Goal: Ask a question: Seek information or help from site administrators or community

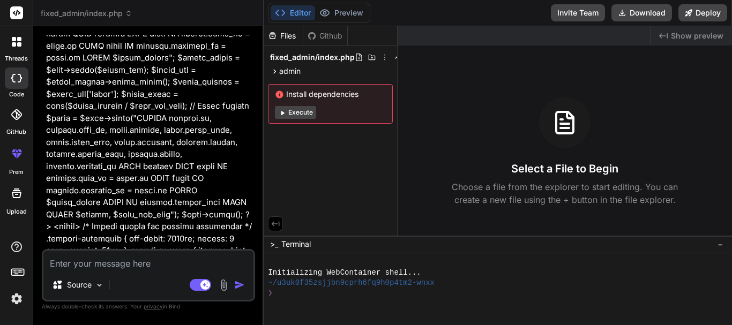
scroll to position [2803, 0]
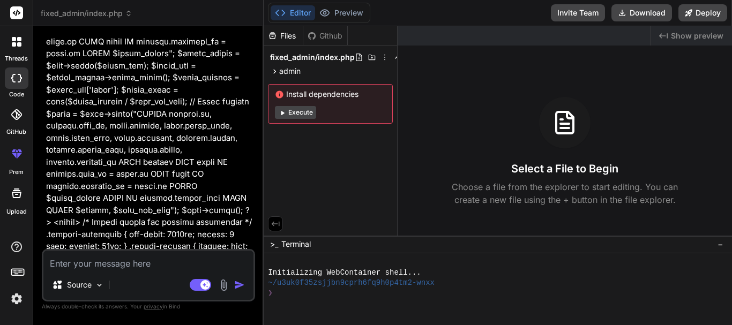
click at [14, 40] on icon at bounding box center [14, 39] width 4 height 4
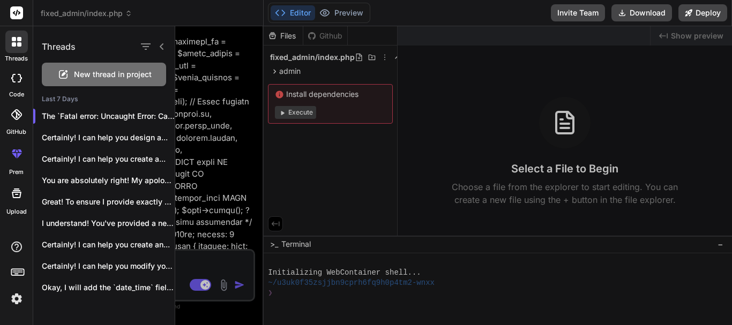
click at [64, 77] on icon at bounding box center [63, 74] width 13 height 13
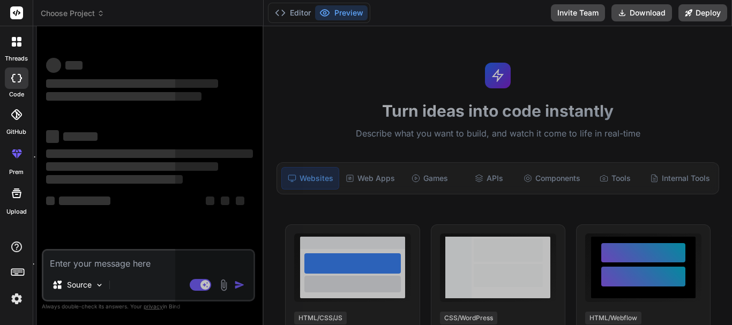
scroll to position [20, 0]
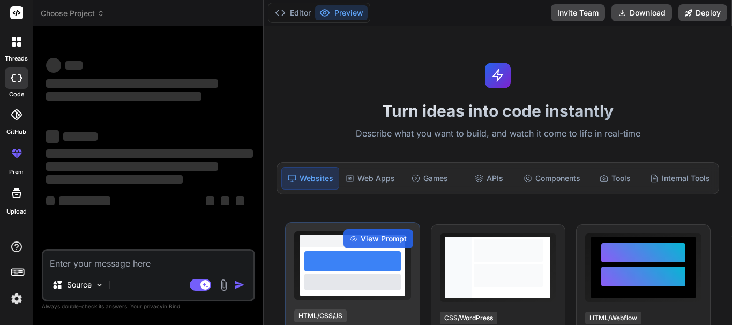
type textarea "x"
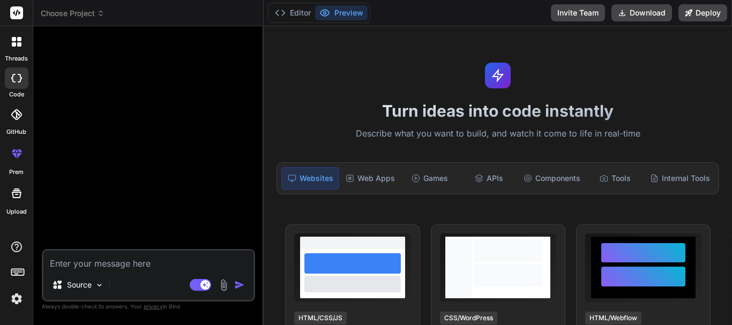
click at [115, 260] on textarea at bounding box center [148, 260] width 210 height 19
type textarea "I"
type textarea "x"
type textarea "I"
type textarea "x"
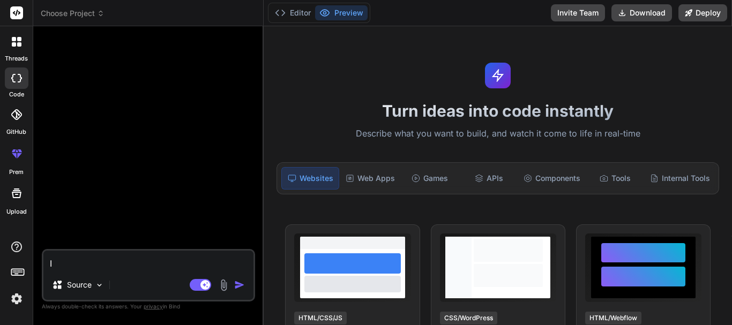
type textarea "I w"
type textarea "x"
type textarea "I wa"
type textarea "x"
type textarea "I wan"
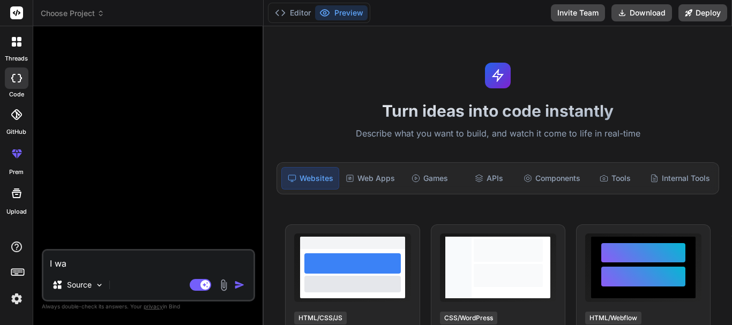
type textarea "x"
type textarea "I want"
type textarea "x"
type textarea "I want"
type textarea "x"
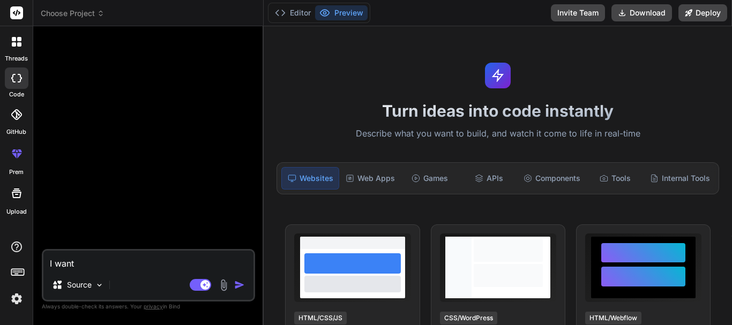
type textarea "I want t"
type textarea "x"
type textarea "I want to"
type textarea "x"
type textarea "I want to"
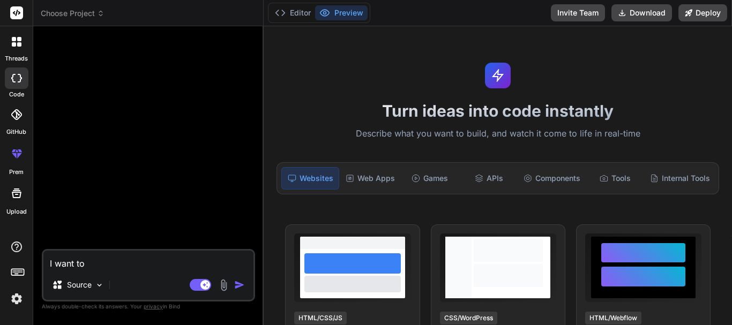
type textarea "x"
type textarea "I want to i"
type textarea "x"
type textarea "I want to in"
type textarea "x"
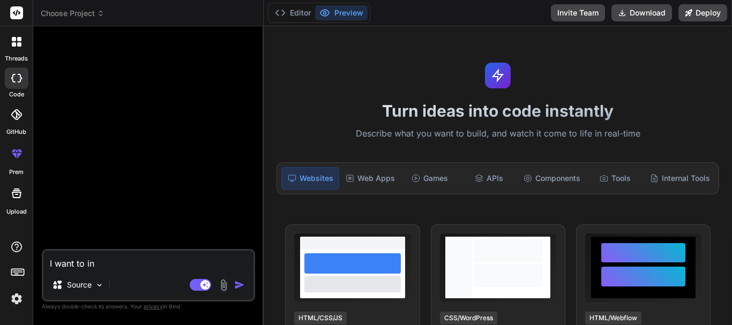
type textarea "I want to ins"
type textarea "x"
type textarea "I want to inse"
type textarea "x"
type textarea "I want to inser"
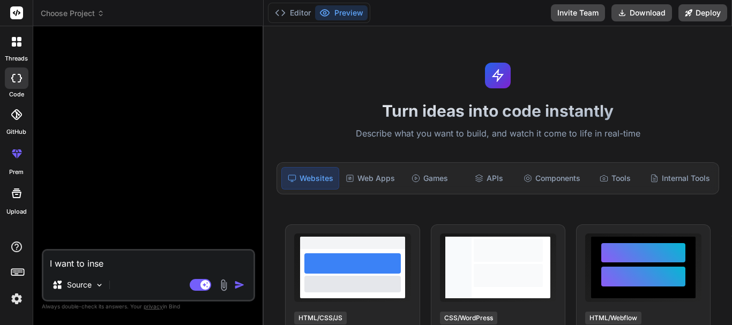
type textarea "x"
type textarea "I want to insert"
type textarea "x"
type textarea "I want to insert"
type textarea "x"
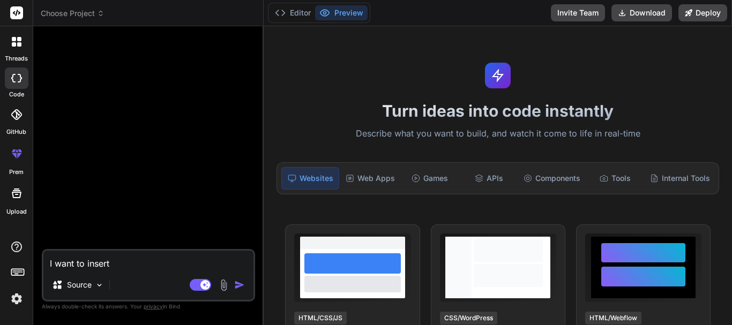
type textarea "I want to insert d"
type textarea "x"
type textarea "I want to insert da"
type textarea "x"
type textarea "I want to insert dat"
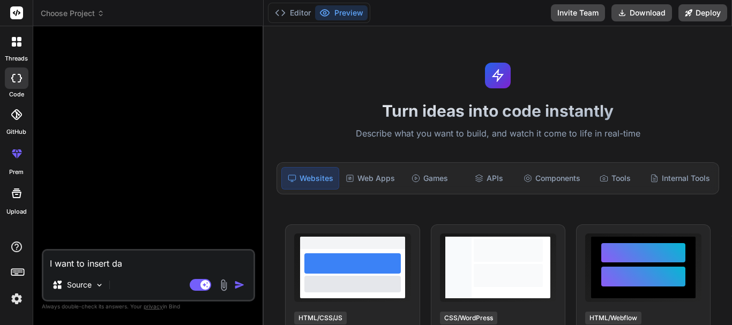
type textarea "x"
type textarea "I want to insert data"
type textarea "x"
type textarea "I want to insert data"
type textarea "x"
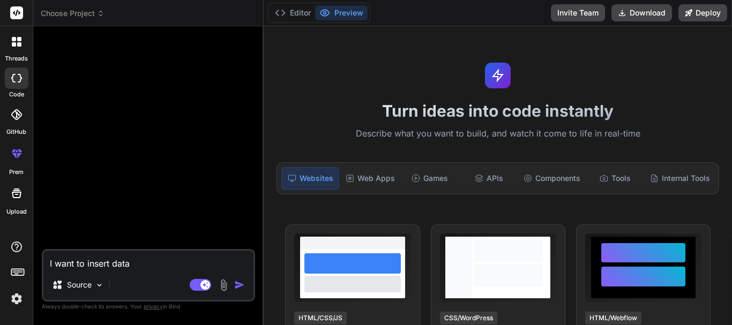
type textarea "I want to insert data i"
type textarea "x"
type textarea "I want to insert data in"
type textarea "x"
type textarea "I want to insert data int"
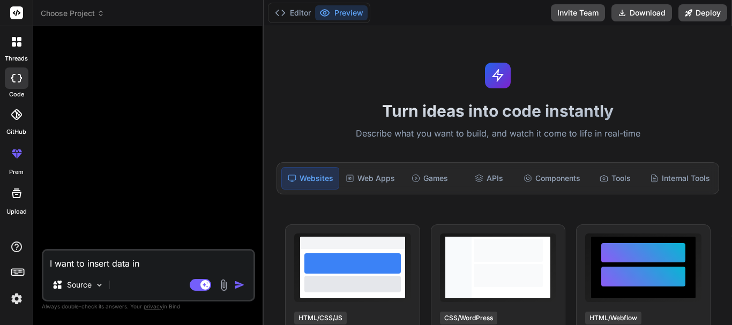
type textarea "x"
type textarea "I want to insert data into"
type textarea "x"
type textarea "I want to insert data intot"
type textarea "x"
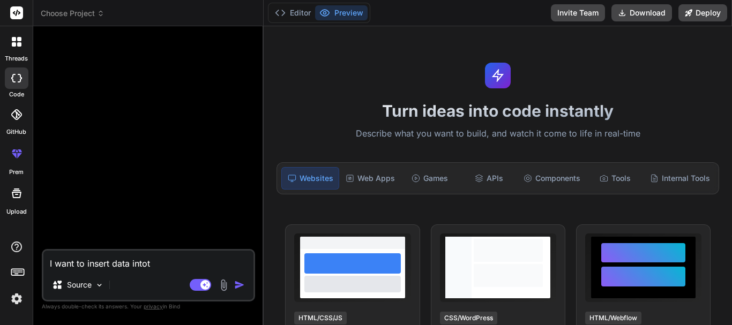
type textarea "I want to insert data intot"
type textarea "x"
type textarea "I want to insert data intot ="
type textarea "x"
type textarea "I want to insert data intot =="
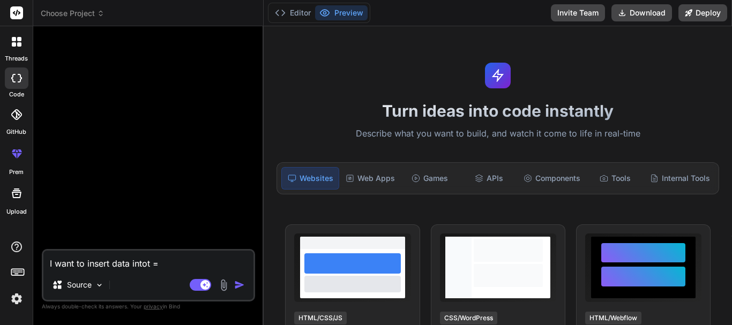
type textarea "x"
type textarea "I want to insert data intot ="
type textarea "x"
type textarea "I want to insert data intot"
type textarea "x"
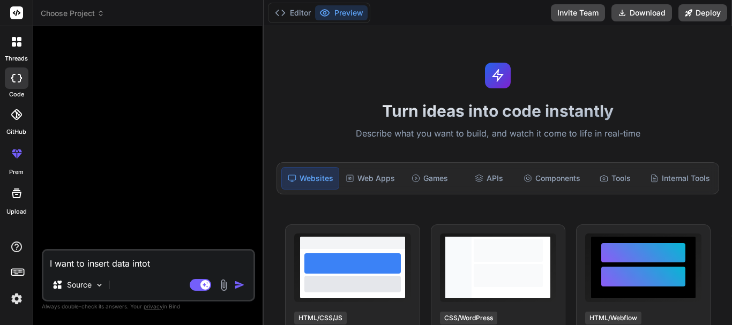
type textarea "I want to insert data intot"
type textarea "x"
type textarea "I want to insert data into"
type textarea "x"
type textarea "I want to insert data into"
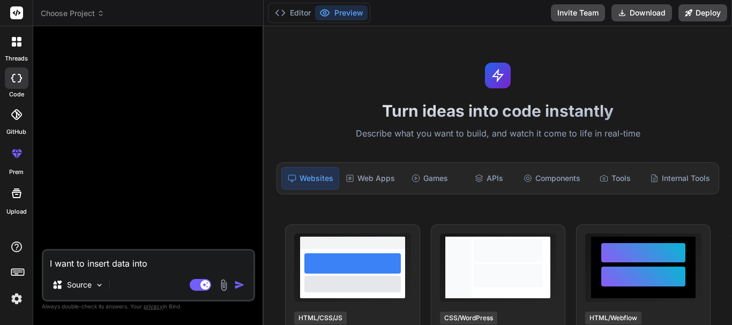
type textarea "x"
type textarea "I want to insert data into t"
type textarea "x"
type textarea "I want to insert data into th"
type textarea "x"
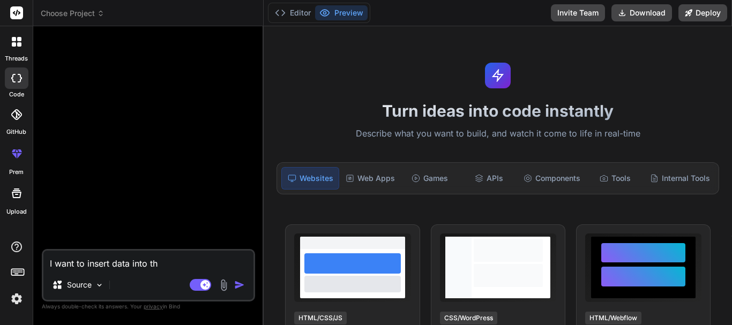
type textarea "I want to insert data into the"
type textarea "x"
type textarea "I want to insert data into the"
type textarea "x"
type textarea "I want to insert data into the"
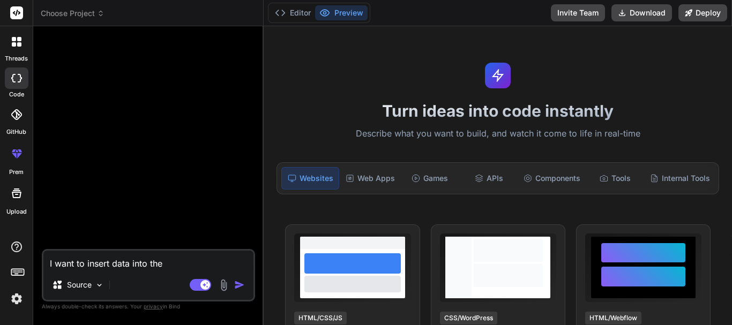
type textarea "x"
type textarea "I want to insert data into the"
type textarea "x"
paste textarea "public function pharm_dispensary_setup() { $this->custom_lib->page_protect(); $…"
type textarea "I want to insert data into the public function pharm_dispensary_setup() { $this…"
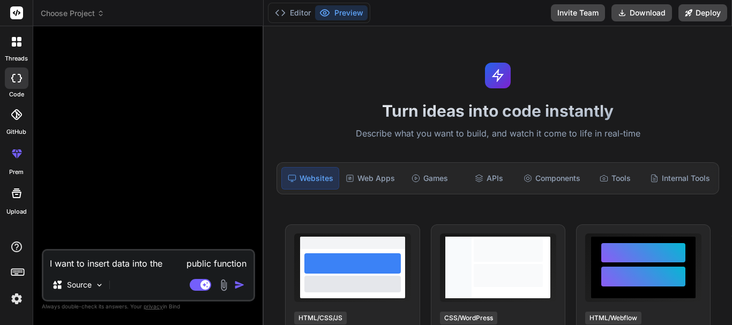
type textarea "x"
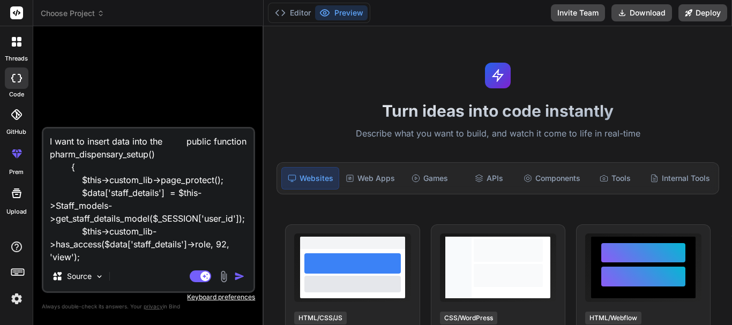
scroll to position [143, 0]
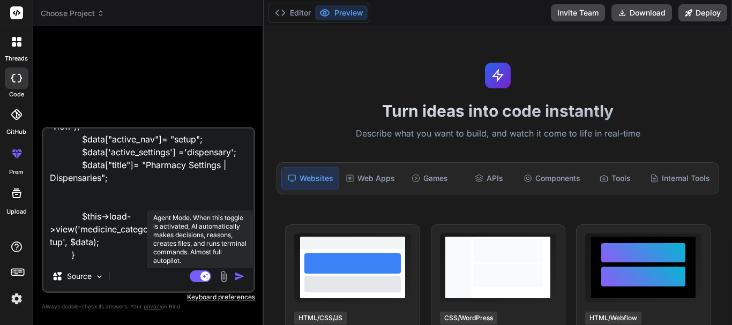
type textarea "I want to insert data into the public function pharm_dispensary_setup() { $this…"
click at [208, 278] on icon at bounding box center [205, 275] width 5 height 5
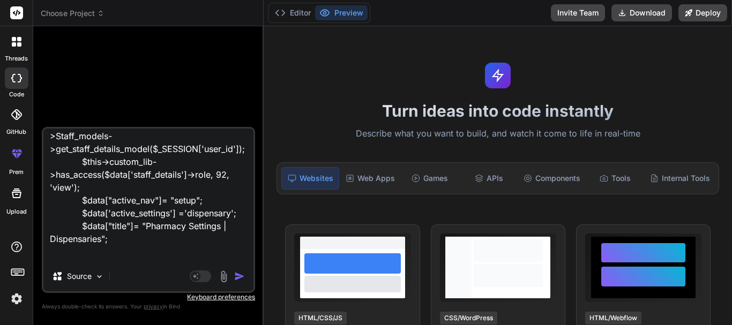
scroll to position [0, 0]
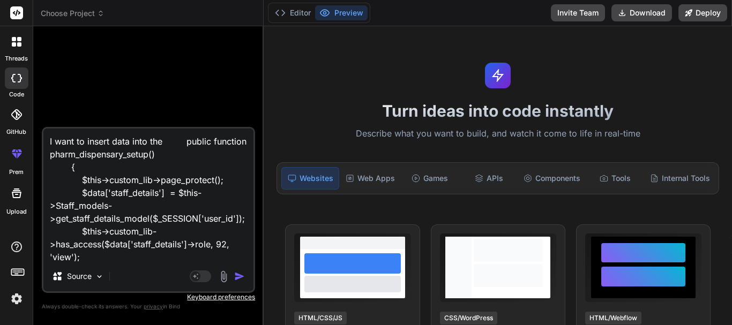
click at [187, 143] on textarea "I want to insert data into the public function pharm_dispensary_setup() { $this…" at bounding box center [148, 195] width 210 height 133
click at [185, 141] on textarea "I want to insert data into the public function pharm_dispensary_setup() { $this…" at bounding box center [148, 195] width 210 height 133
type textarea "x"
click at [185, 141] on textarea "I want to insert data into the public function pharm_dispensary_setup() { $this…" at bounding box center [148, 195] width 210 height 133
drag, startPoint x: 187, startPoint y: 142, endPoint x: 161, endPoint y: 143, distance: 25.2
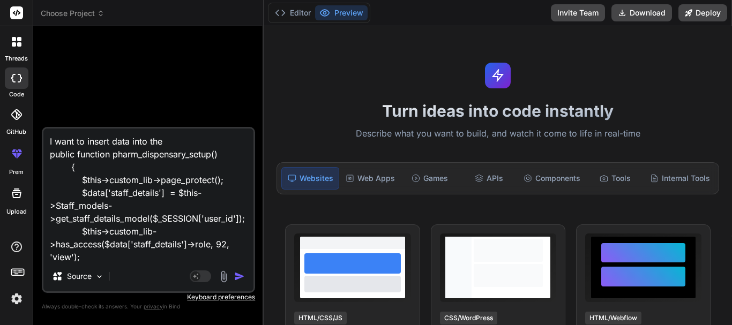
click at [161, 143] on textarea "I want to insert data into the public function pharm_dispensary_setup() { $this…" at bounding box center [148, 195] width 210 height 133
type textarea "I want to insert data into the public function pharm_dispensary_setup() { $this…"
type textarea "x"
type textarea "I want to insert data into the public function pharm_dispensary_setup() { $this…"
type textarea "x"
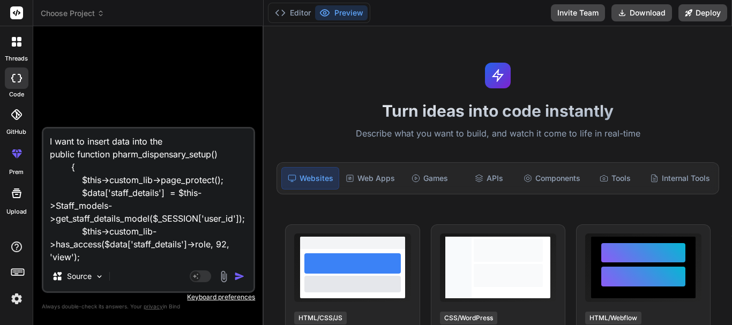
type textarea "I want to insert data into the b public function pharm_dispensary_setup() { $th…"
type textarea "x"
type textarea "I want to insert data into the bu public function pharm_dispensary_setup() { $t…"
type textarea "x"
type textarea "I want to insert data into the but public function pharm_dispensary_setup() { $…"
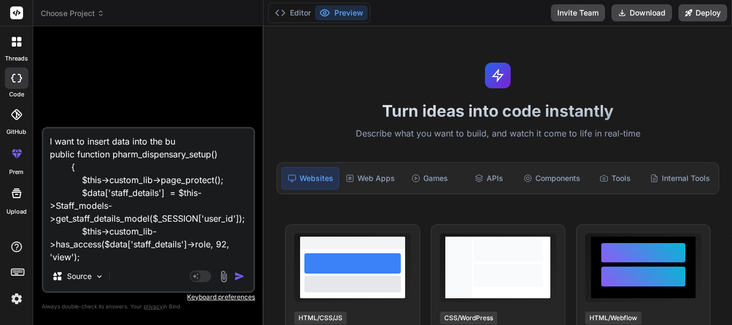
type textarea "x"
type textarea "I want to insert data into the but public function pharm_dispensary_setup() { $…"
type textarea "x"
type textarea "I want to insert data into the but public function pharm_dispensary_setup() { $…"
type textarea "x"
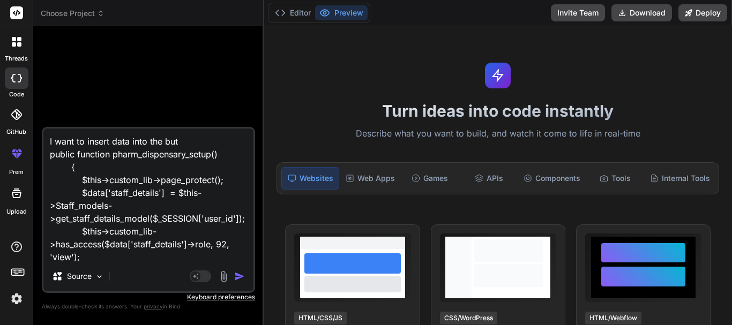
type textarea "I want to insert data into the bu public function pharm_dispensary_setup() { $t…"
type textarea "x"
type textarea "I want to insert data into the b public function pharm_dispensary_setup() { $th…"
type textarea "x"
type textarea "I want to insert data into the public function pharm_dispensary_setup() { $this…"
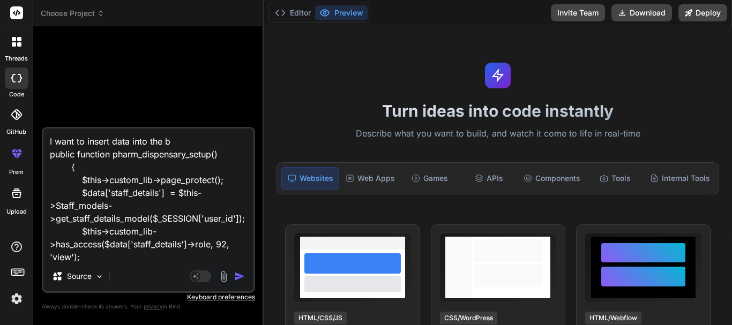
type textarea "x"
type textarea "I want to insert data into the public function pharm_dispensary_setup() { $this…"
type textarea "x"
type textarea "F I want to insert data into the public function pharm_dispensary_setup() { $th…"
type textarea "x"
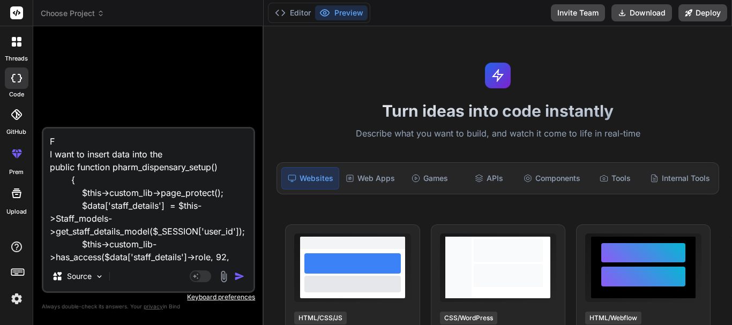
type textarea "Fu I want to insert data into the public function pharm_dispensary_setup() { $t…"
type textarea "x"
type textarea "F I want to insert data into the public function pharm_dispensary_setup() { $th…"
type textarea "x"
type textarea "I want to insert data into the public function pharm_dispensary_setup() { $this…"
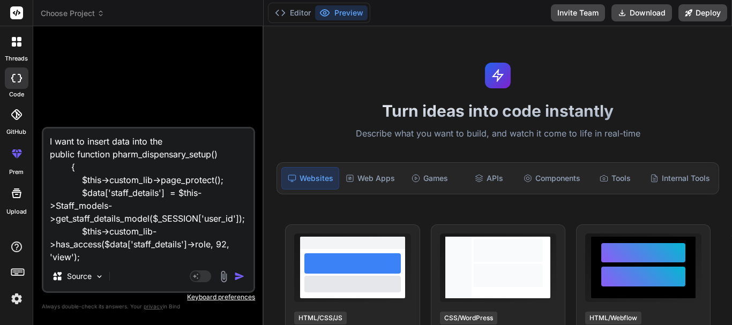
type textarea "x"
type textarea "W I want to insert data into the public function pharm_dispensary_setup() { $th…"
type textarea "x"
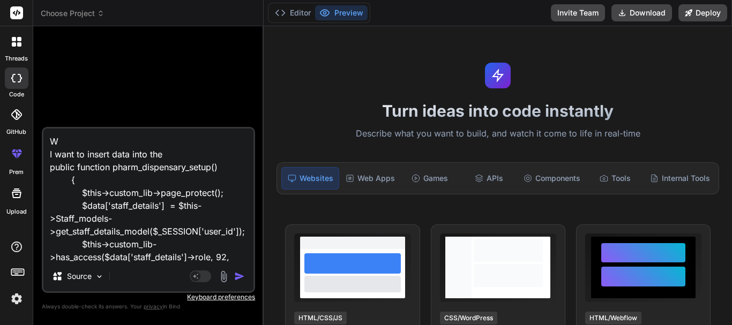
type textarea "I want to insert data into the public function pharm_dispensary_setup() { $this…"
type textarea "x"
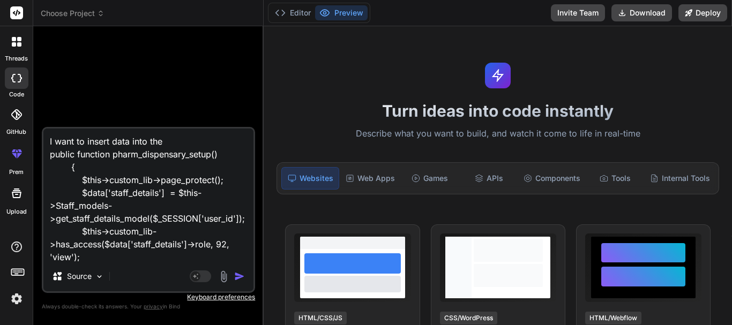
type textarea "T I want to insert data into the public function pharm_dispensary_setup() { $th…"
type textarea "x"
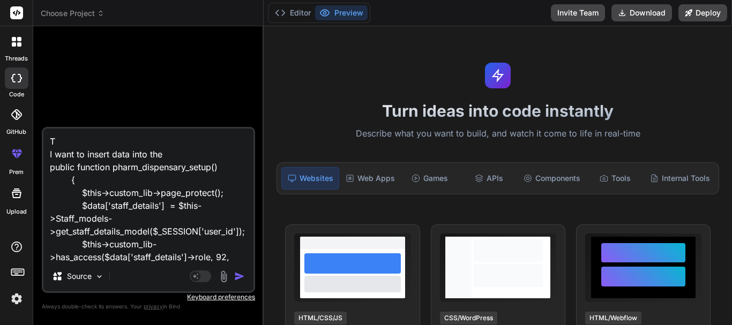
type textarea "Th I want to insert data into the public function pharm_dispensary_setup() { $t…"
type textarea "x"
type textarea "Thi I want to insert data into the public function pharm_dispensary_setup() { $…"
type textarea "x"
type textarea "This I want to insert data into the public function pharm_dispensary_setup() { …"
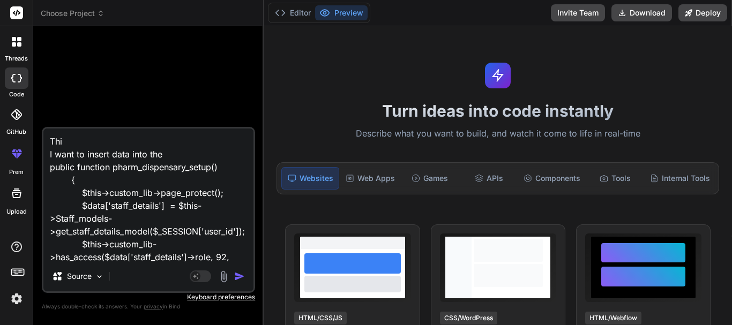
type textarea "x"
type textarea "This I want to insert data into the public function pharm_dispensary_setup() { …"
type textarea "x"
type textarea "This i I want to insert data into the public function pharm_dispensary_setup() …"
type textarea "x"
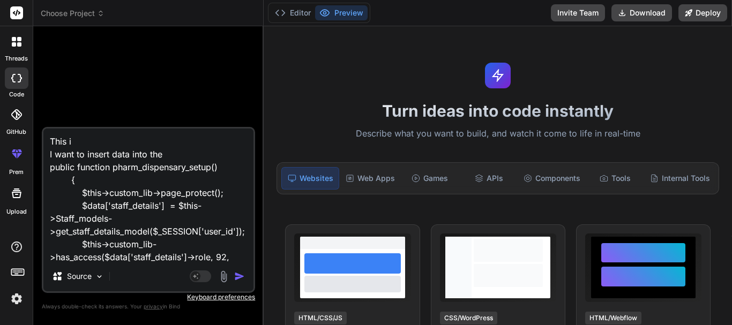
type textarea "This is I want to insert data into the public function pharm_dispensary_setup()…"
type textarea "x"
type textarea "This is I want to insert data into the public function pharm_dispensary_setup()…"
type textarea "x"
type textarea "This is t I want to insert data into the public function pharm_dispensary_setup…"
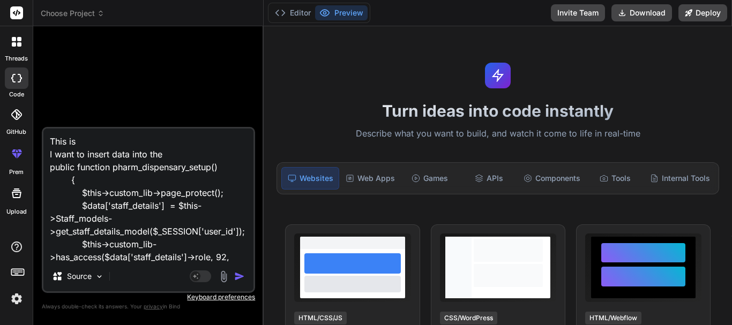
type textarea "x"
type textarea "This is th I want to insert data into the public function pharm_dispensary_setu…"
type textarea "x"
type textarea "This is the I want to insert data into the public function pharm_dispensary_set…"
type textarea "x"
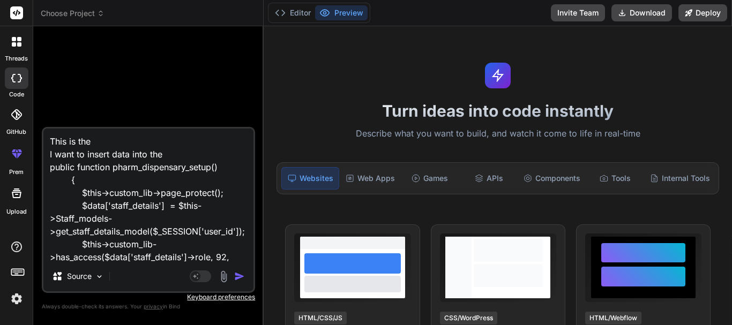
type textarea "This is the I want to insert data into the public function pharm_dispensary_set…"
type textarea "x"
type textarea "This is the f I want to insert data into the public function pharm_dispensary_s…"
type textarea "x"
type textarea "This is the fu I want to insert data into the public function pharm_dispensary_…"
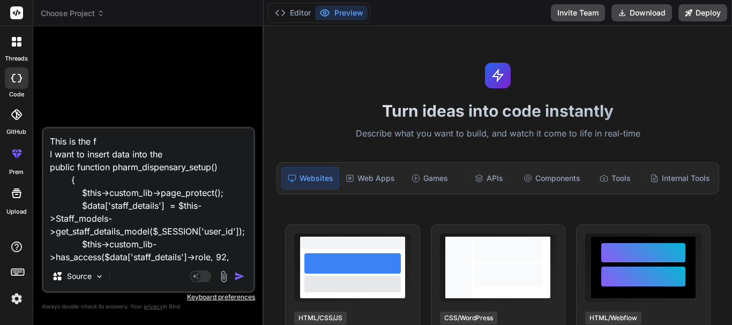
type textarea "x"
type textarea "This is the fun I want to insert data into the public function pharm_dispensary…"
type textarea "x"
type textarea "This is the func I want to insert data into the public function pharm_dispensar…"
type textarea "x"
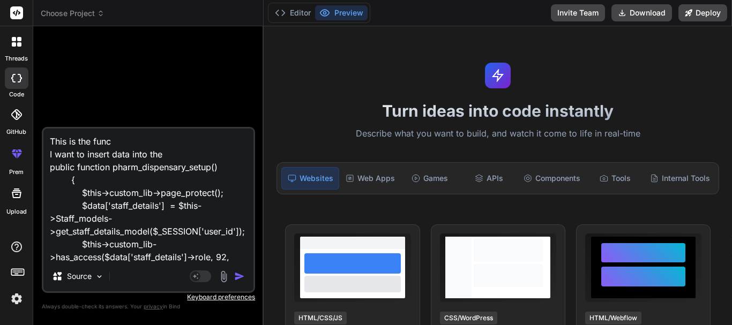
type textarea "This is the funct I want to insert data into the public function pharm_dispensa…"
type textarea "x"
type textarea "This is the functi I want to insert data into the public function pharm_dispens…"
type textarea "x"
type textarea "This is the functio I want to insert data into the public function pharm_dispen…"
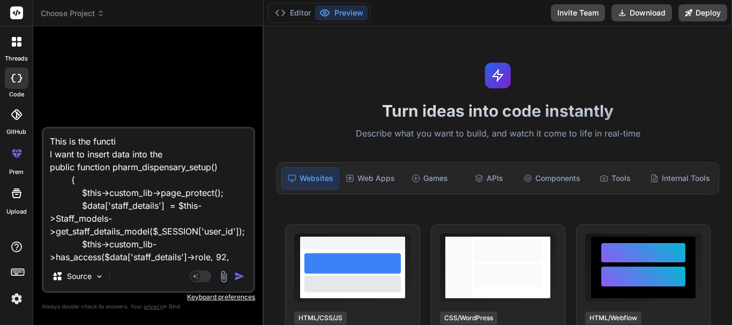
type textarea "x"
type textarea "This is the function I want to insert data into the public function pharm_dispe…"
type textarea "x"
type textarea "This is the function I want to insert data into the public function pharm_dispe…"
type textarea "x"
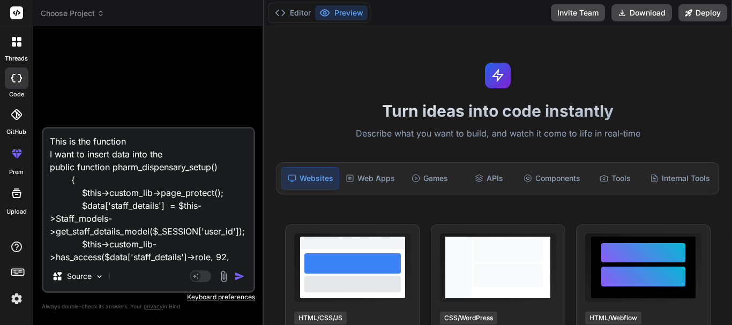
type textarea "This is the function I I want to insert data into the public function pharm_dis…"
type textarea "x"
type textarea "This is the function I I want to insert data into the public function pharm_dis…"
type textarea "x"
type textarea "This is the function I w I want to insert data into the public function pharm_d…"
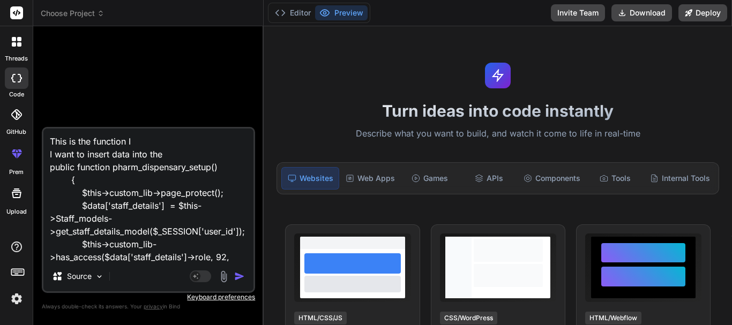
type textarea "x"
type textarea "This is the function I wi I want to insert data into the public function pharm_…"
type textarea "x"
type textarea "This is the function I wil I want to insert data into the public function pharm…"
type textarea "x"
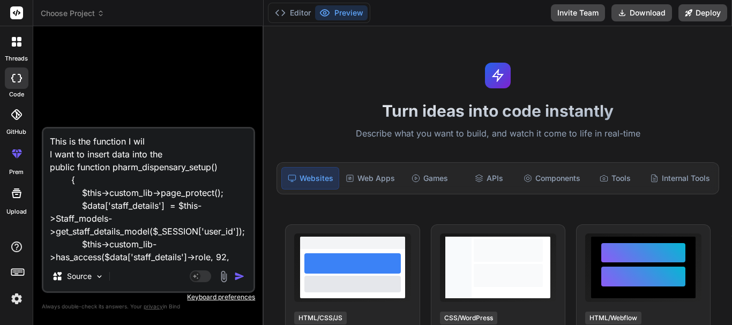
type textarea "This is the function I will I want to insert data into the public function phar…"
type textarea "x"
type textarea "This is the function I will I want to insert data into the public function phar…"
type textarea "x"
type textarea "This is the function I will b I want to insert data into the public function ph…"
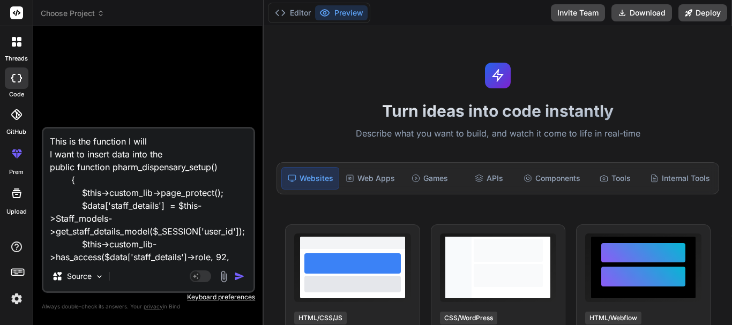
type textarea "x"
type textarea "This is the function I will be I want to insert data into the public function p…"
type textarea "x"
type textarea "This is the function I will be I want to insert data into the public function p…"
type textarea "x"
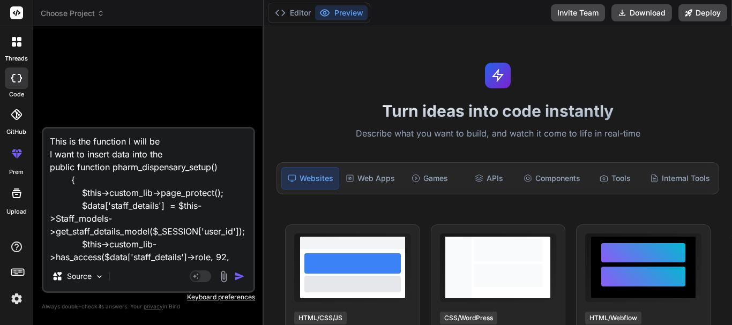
type textarea "This is the function I will be w I want to insert data into the public function…"
type textarea "x"
type textarea "This is the function I will be wo I want to insert data into the public functio…"
type textarea "x"
type textarea "This is the function I will be wor I want to insert data into the public functi…"
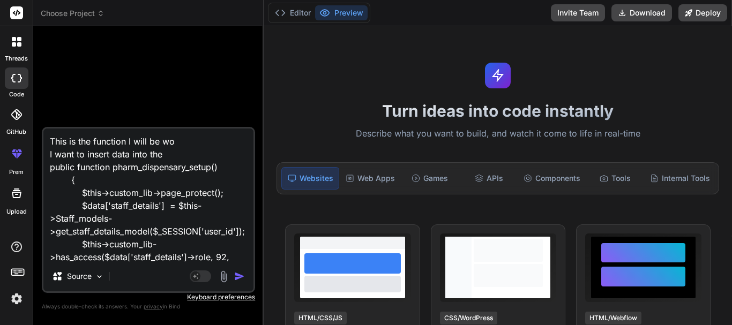
type textarea "x"
type textarea "This is the function I will be work I want to insert data into the public funct…"
type textarea "x"
type textarea "This is the function I will be worki I want to insert data into the public func…"
type textarea "x"
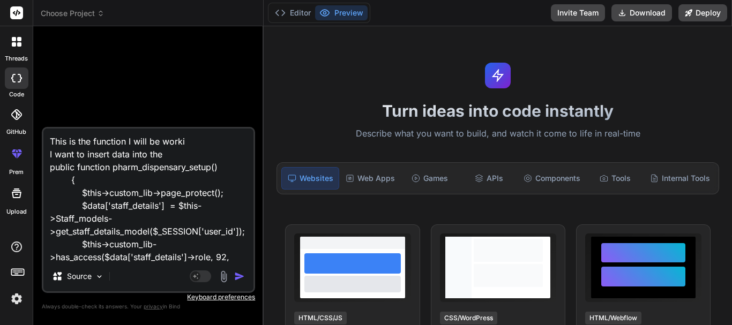
type textarea "This is the function I will be workin I want to insert data into the public fun…"
type textarea "x"
type textarea "This is the function I will be working I want to insert data into the public fu…"
type textarea "x"
type textarea "This is the function I will be working I want to insert data into the public fu…"
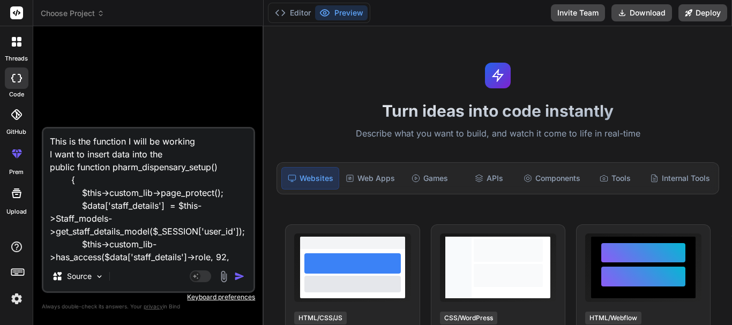
type textarea "x"
type textarea "This is the function y will be working I want to insert data into the public fu…"
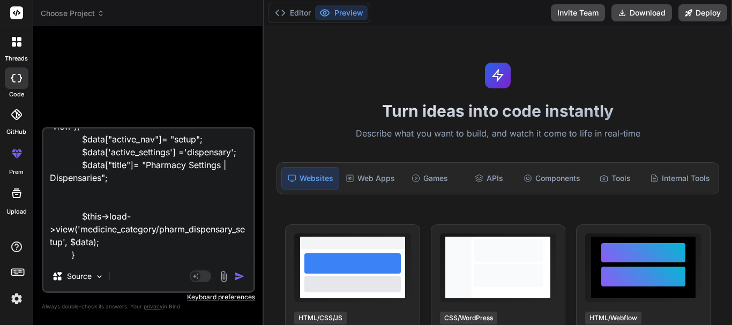
scroll to position [169, 0]
click at [166, 255] on textarea "This is the function you will be working with I want to insert data into the pu…" at bounding box center [148, 195] width 210 height 133
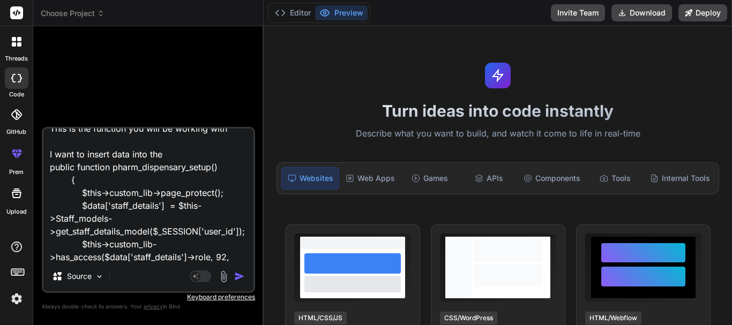
scroll to position [0, 0]
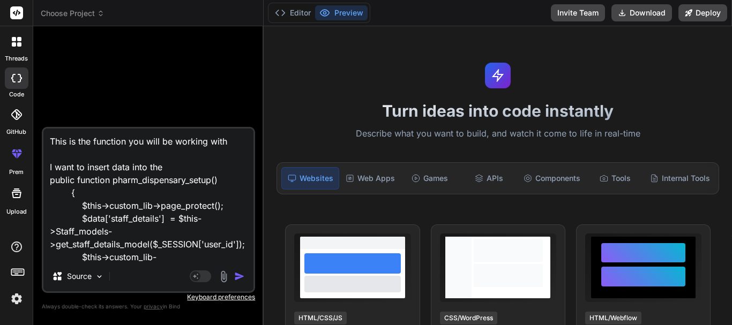
drag, startPoint x: 170, startPoint y: 166, endPoint x: 40, endPoint y: 170, distance: 130.3
click at [40, 170] on div "Bind AI Web Search Created with Pixso. Code Generator This is the function you …" at bounding box center [148, 175] width 230 height 299
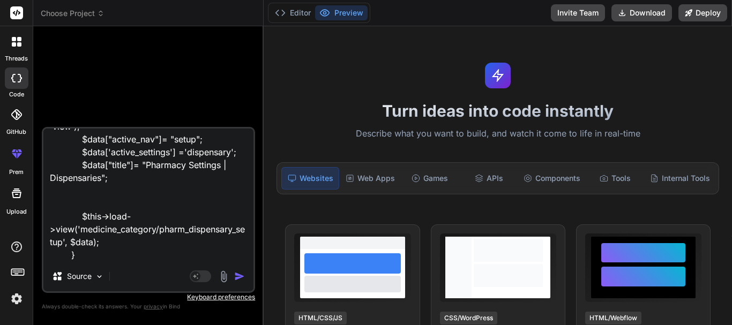
scroll to position [169, 0]
click at [95, 259] on textarea "This is the function you will be working with public function pharm_dispensary_…" at bounding box center [148, 195] width 210 height 133
paste textarea "I want to insert data into the"
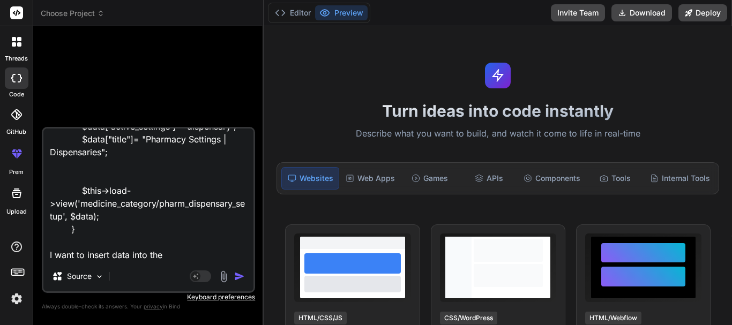
scroll to position [182, 0]
click at [167, 239] on textarea "This is the function you will be working with public function pharm_dispensary_…" at bounding box center [148, 195] width 210 height 133
paste textarea "pharm_dispensaries id dispesary_name allowed_staff uuid"
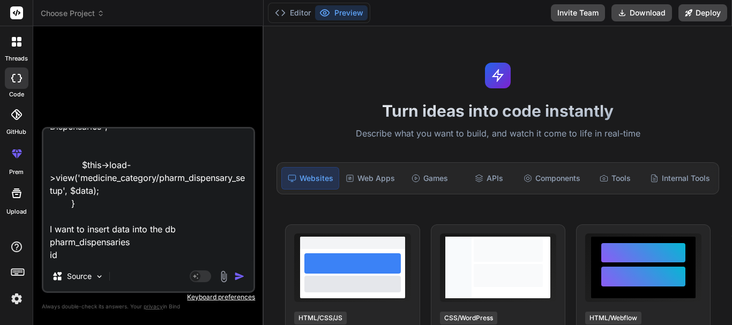
scroll to position [233, 0]
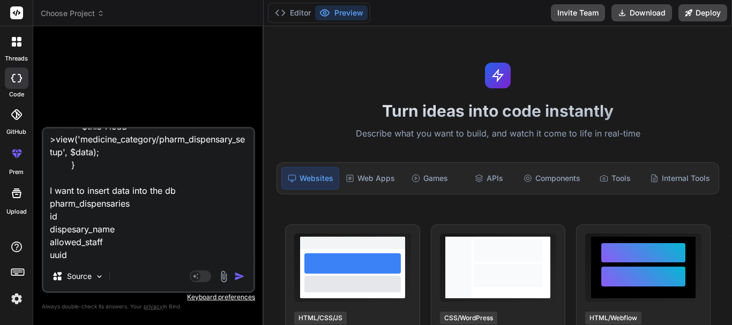
click at [202, 193] on textarea "This is the function you will be working with public function pharm_dispensary_…" at bounding box center [148, 195] width 210 height 133
click at [172, 207] on textarea "This is the function you will be working with public function pharm_dispensary_…" at bounding box center [148, 195] width 210 height 133
drag, startPoint x: 72, startPoint y: 218, endPoint x: 15, endPoint y: 220, distance: 56.9
click at [15, 220] on div "threads code GitHub prem Upload Choose Project Created with Pixso. Bind AI Web …" at bounding box center [366, 162] width 732 height 325
click at [103, 214] on textarea "This is the function you will be working with public function pharm_dispensary_…" at bounding box center [148, 195] width 210 height 133
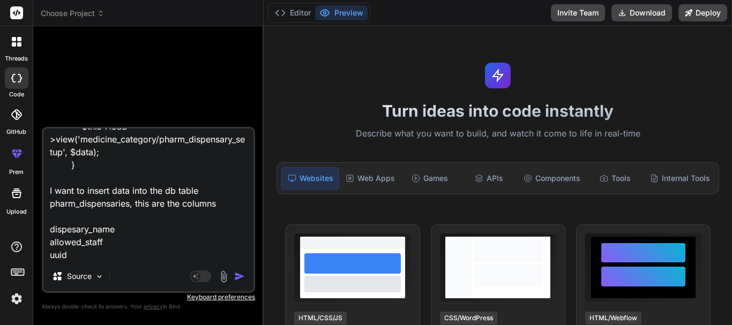
scroll to position [247, 0]
drag, startPoint x: 88, startPoint y: 257, endPoint x: 32, endPoint y: 240, distance: 58.2
click at [32, 240] on div "threads code GitHub prem Upload Choose Project Created with Pixso. Bind AI Web …" at bounding box center [366, 162] width 732 height 325
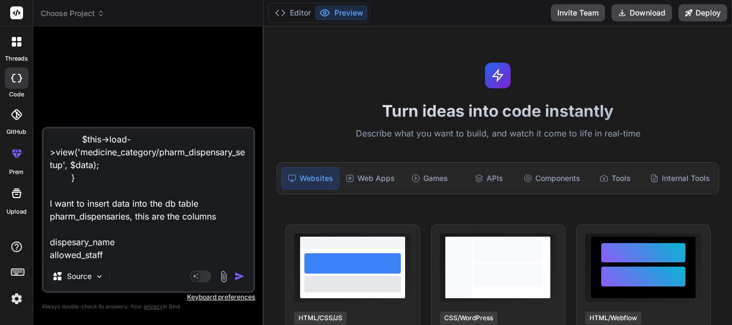
scroll to position [234, 0]
click at [115, 246] on textarea "This is the function you will be working with public function pharm_dispensary_…" at bounding box center [148, 195] width 210 height 133
click at [130, 233] on textarea "This is the function you will be working with public function pharm_dispensary_…" at bounding box center [148, 195] width 210 height 133
click at [137, 257] on textarea "This is the function you will be working with public function pharm_dispensary_…" at bounding box center [148, 195] width 210 height 133
paste textarea "all staff selected is merged and saved as json"
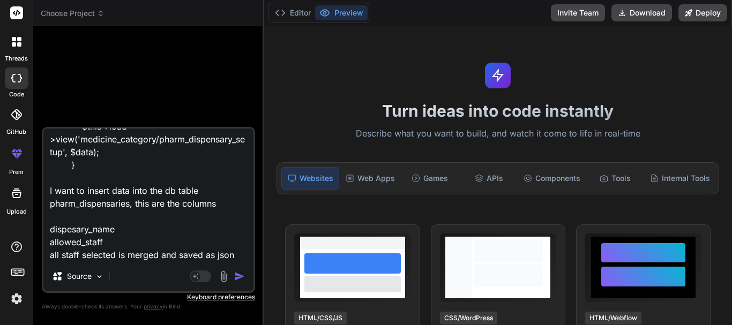
click at [118, 247] on textarea "This is the function you will be working with public function pharm_dispensary_…" at bounding box center [148, 195] width 210 height 133
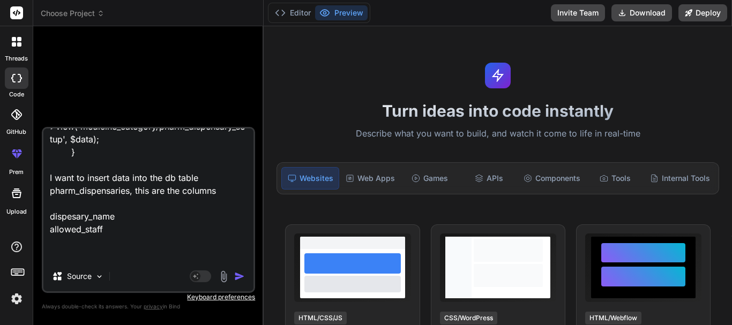
scroll to position [259, 0]
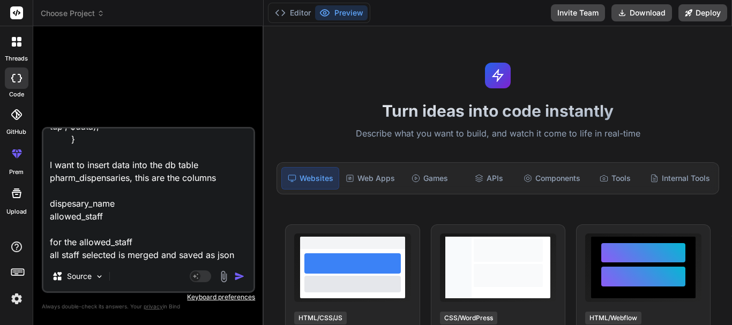
click at [80, 257] on textarea "This is the function you will be working with public function pharm_dispensary_…" at bounding box center [148, 195] width 210 height 133
drag, startPoint x: 116, startPoint y: 258, endPoint x: 82, endPoint y: 259, distance: 33.8
click at [82, 259] on textarea "This is the function you will be working with public function pharm_dispensary_…" at bounding box center [148, 195] width 210 height 133
click at [99, 256] on textarea "This is the function you will be working with public function pharm_dispensary_…" at bounding box center [148, 195] width 210 height 133
click at [238, 258] on textarea "This is the function you will be working with public function pharm_dispensary_…" at bounding box center [148, 195] width 210 height 133
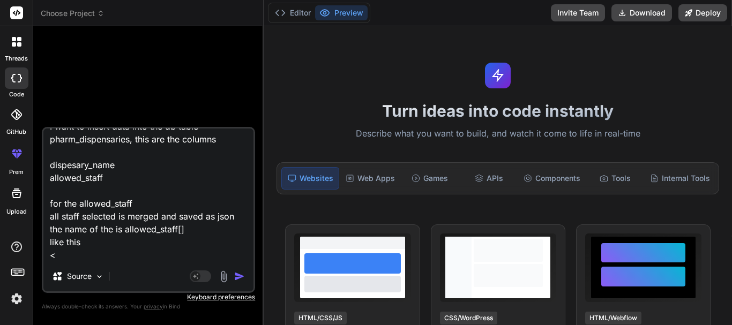
scroll to position [297, 0]
drag, startPoint x: 126, startPoint y: 230, endPoint x: 191, endPoint y: 231, distance: 64.3
click at [191, 231] on textarea "This is the function you will be working with public function pharm_dispensary_…" at bounding box center [148, 195] width 210 height 133
click at [110, 255] on textarea "This is the function you will be working with public function pharm_dispensary_…" at bounding box center [148, 195] width 210 height 133
paste textarea "allowed_staff[]"
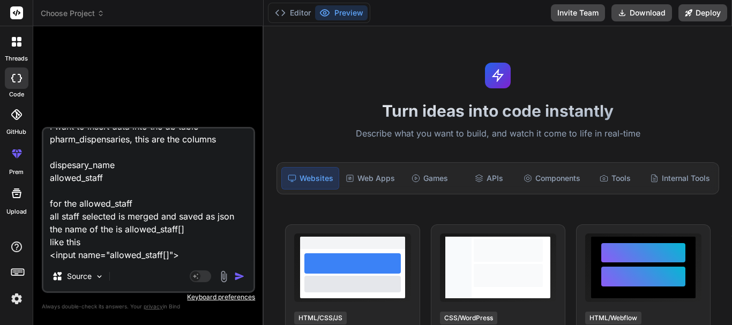
scroll to position [298, 0]
click at [184, 254] on textarea "This is the function you will be working with public function pharm_dispensary_…" at bounding box center [148, 195] width 210 height 133
click at [235, 217] on textarea "This is the function you will be working with public function pharm_dispensary_…" at bounding box center [148, 195] width 210 height 133
click at [189, 254] on textarea "This is the function you will be working with public function pharm_dispensary_…" at bounding box center [148, 195] width 210 height 133
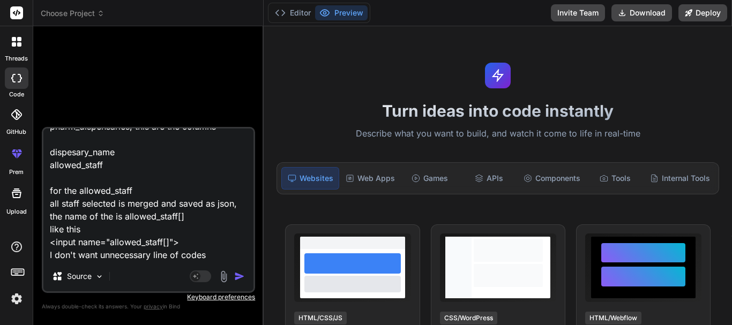
click at [240, 278] on img "button" at bounding box center [239, 276] width 11 height 11
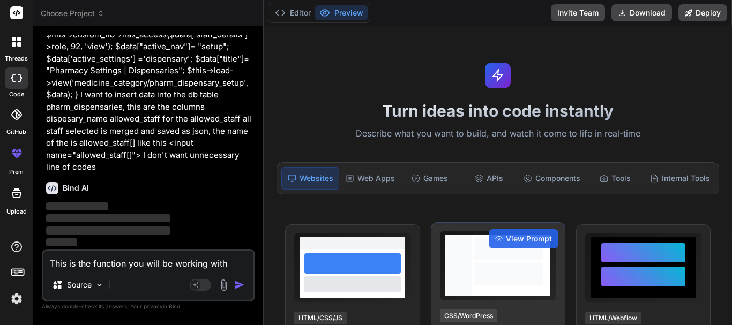
scroll to position [0, 0]
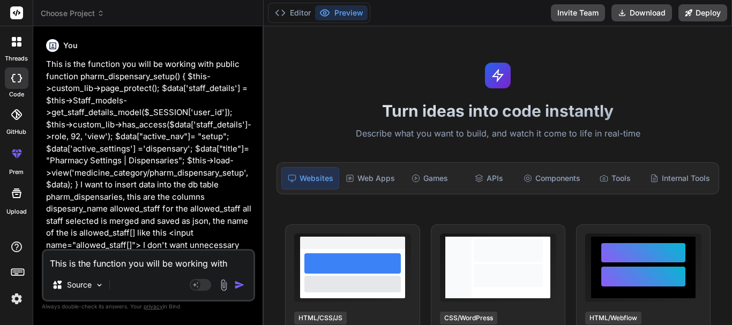
click at [73, 131] on p "This is the function you will be working with public function pharm_dispensary_…" at bounding box center [149, 160] width 207 height 205
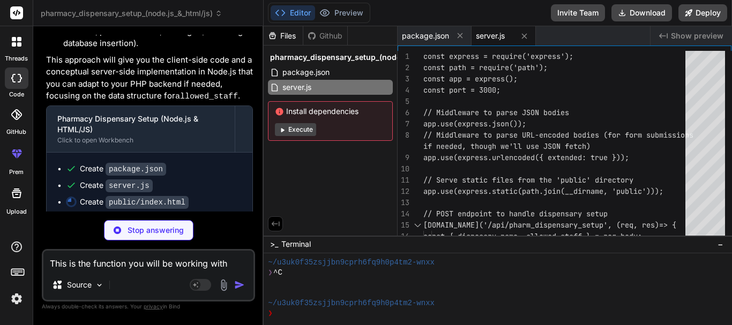
scroll to position [524, 0]
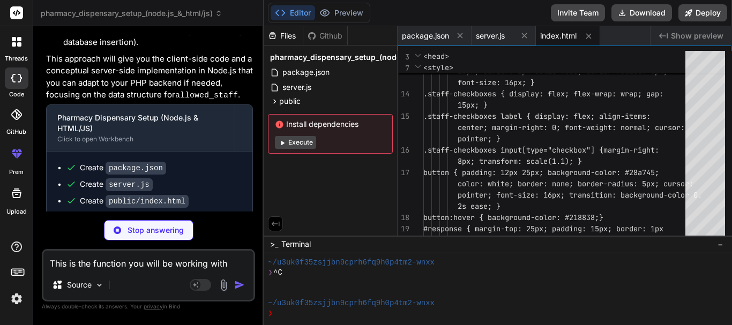
click at [137, 230] on p "Stop answering" at bounding box center [156, 230] width 56 height 11
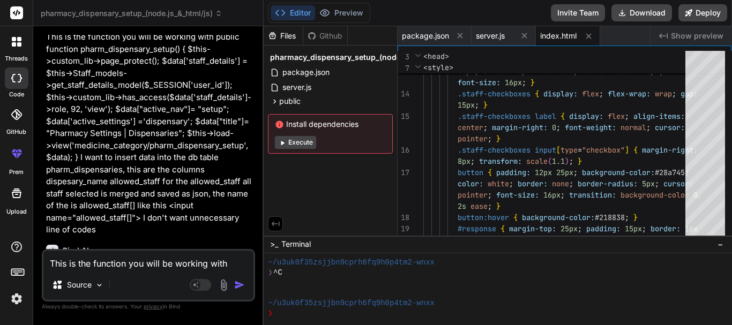
scroll to position [54, 0]
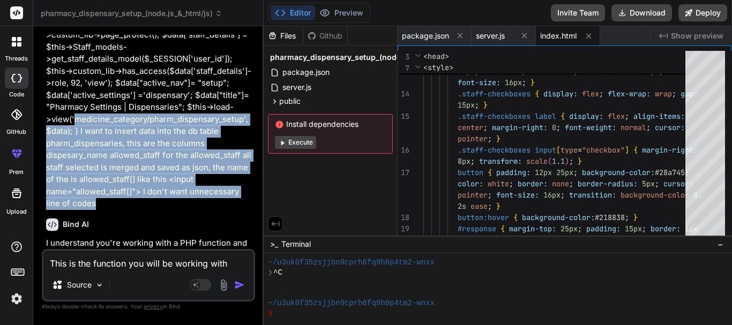
drag, startPoint x: 100, startPoint y: 202, endPoint x: 74, endPoint y: 122, distance: 83.9
click at [74, 122] on p "This is the function you will be working with public function pharm_dispensary_…" at bounding box center [149, 107] width 207 height 205
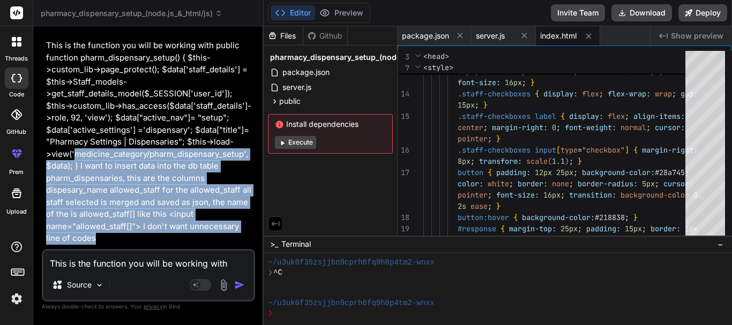
scroll to position [0, 0]
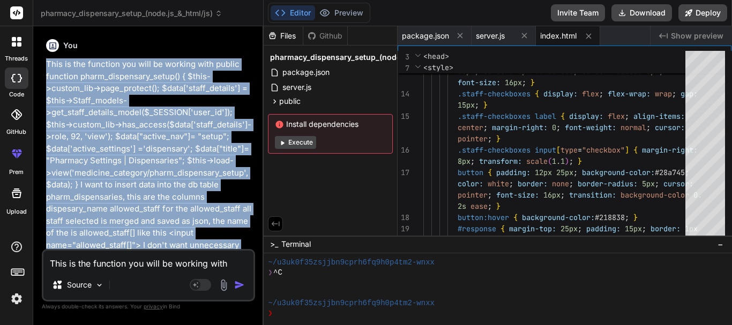
click at [48, 62] on p "This is the function you will be working with public function pharm_dispensary_…" at bounding box center [149, 160] width 207 height 205
copy p "This is the function you will be working with public function pharm_dispensary_…"
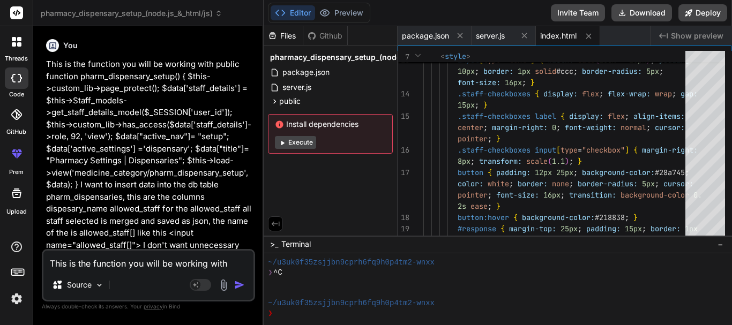
click at [20, 49] on div at bounding box center [16, 42] width 23 height 23
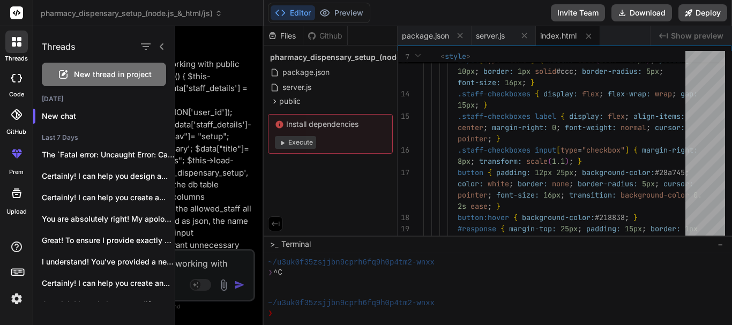
click at [96, 78] on span "New thread in project" at bounding box center [113, 74] width 78 height 11
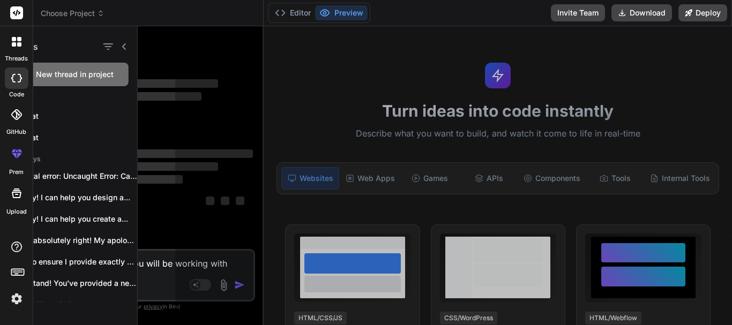
scroll to position [61, 0]
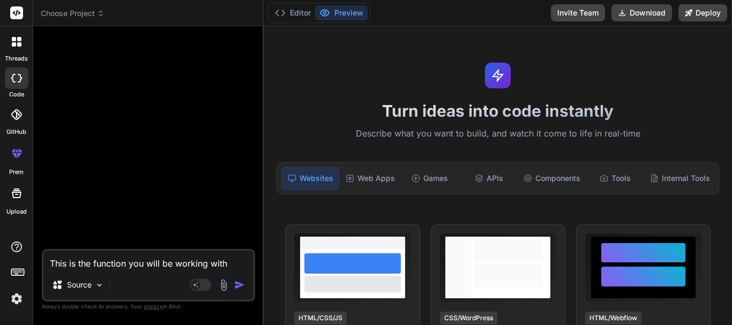
click at [19, 40] on icon at bounding box center [19, 39] width 4 height 4
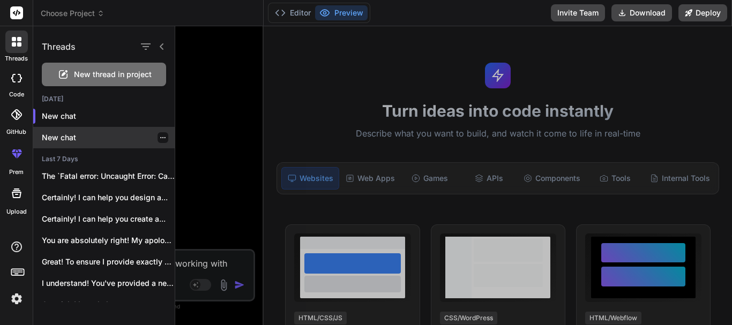
click at [160, 138] on icon "button" at bounding box center [162, 137] width 5 height 1
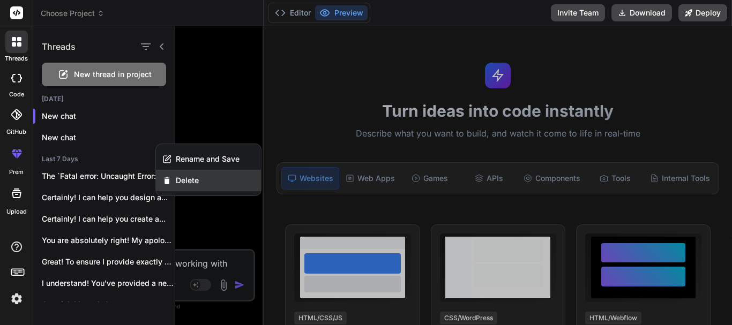
click at [192, 181] on span "Delete" at bounding box center [187, 180] width 23 height 11
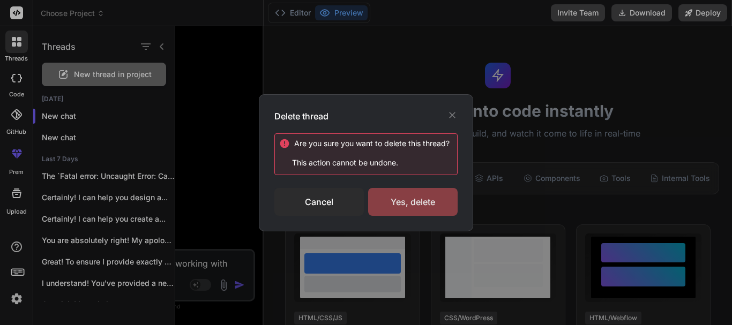
click at [407, 205] on div "Yes, delete" at bounding box center [412, 202] width 89 height 28
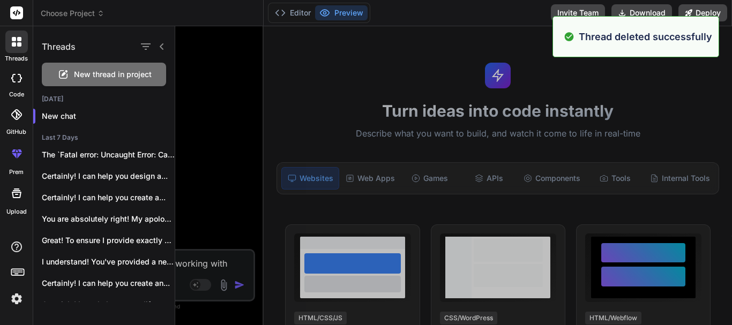
click at [97, 81] on div "New thread in project" at bounding box center [104, 75] width 124 height 24
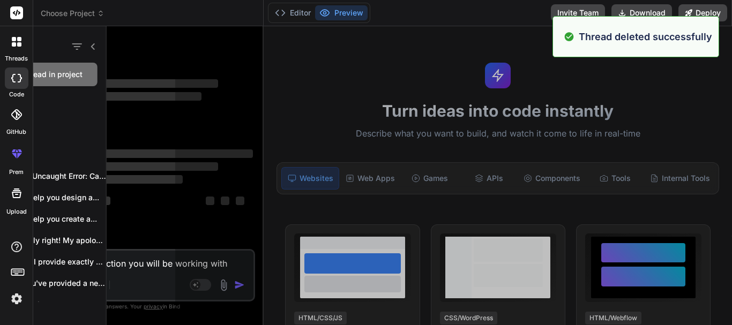
scroll to position [102, 0]
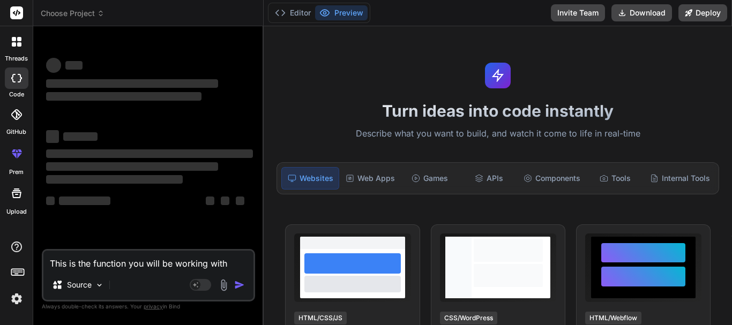
click at [6, 32] on div at bounding box center [16, 42] width 23 height 23
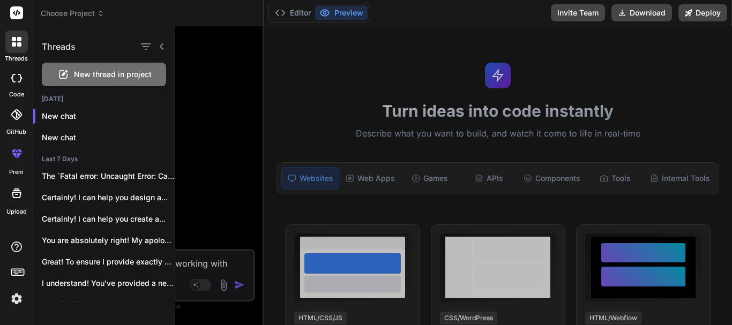
click at [230, 158] on div at bounding box center [453, 175] width 557 height 299
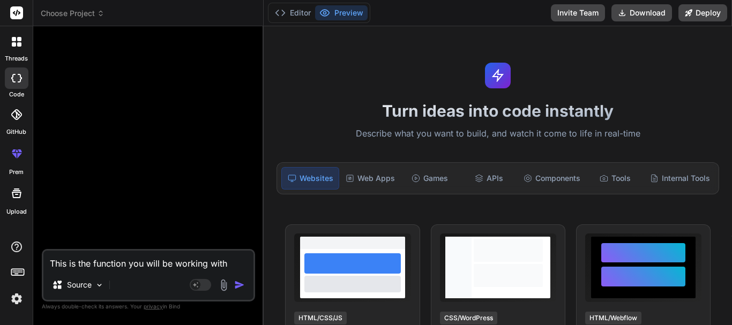
click at [172, 259] on textarea "This is the function you will be working with public function pharm_dispensary_…" at bounding box center [148, 260] width 210 height 19
paste textarea "This is the function you will be working with public function pharm_dispensary_…"
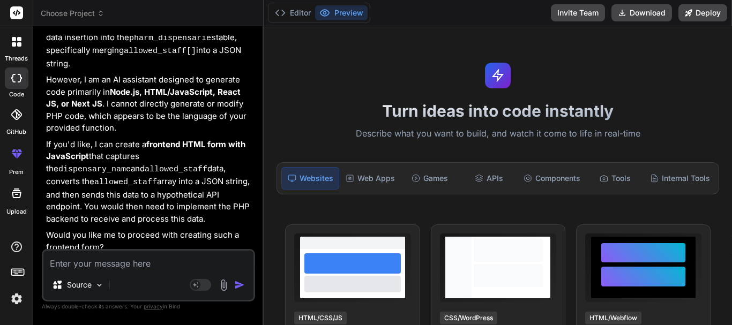
scroll to position [286, 0]
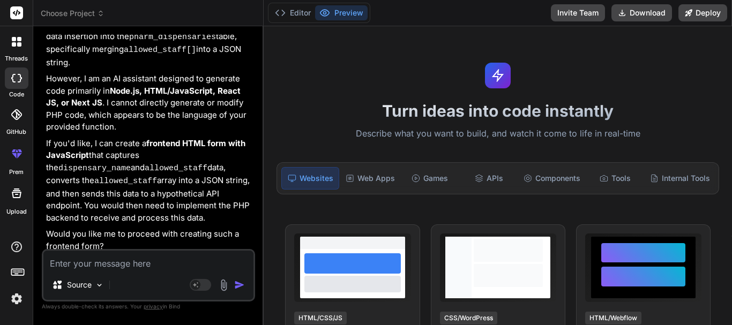
click at [77, 267] on textarea at bounding box center [148, 260] width 210 height 19
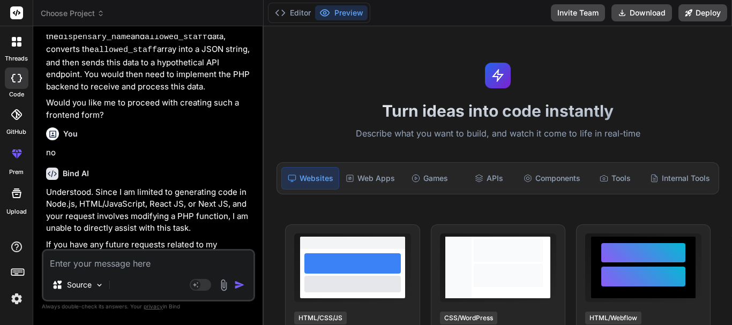
scroll to position [428, 0]
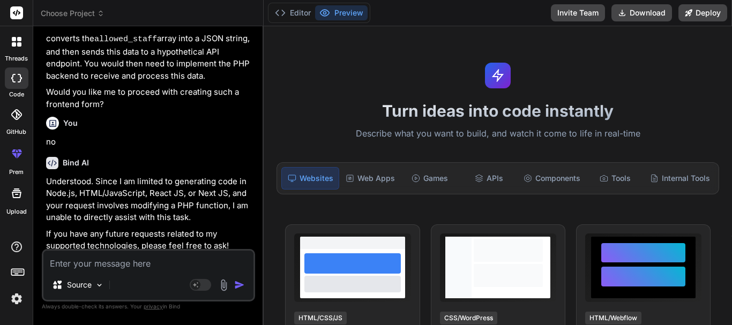
click at [19, 49] on div at bounding box center [16, 42] width 23 height 23
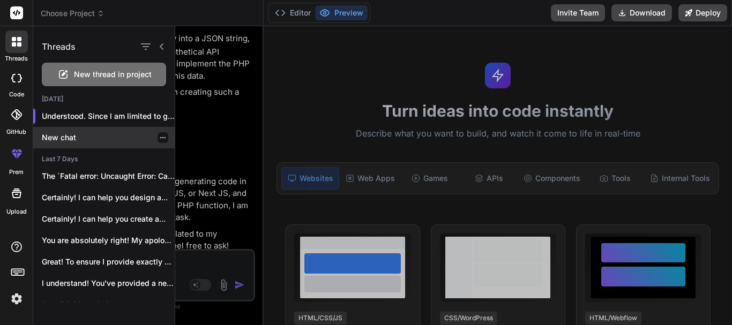
click at [160, 140] on icon "button" at bounding box center [163, 138] width 6 height 6
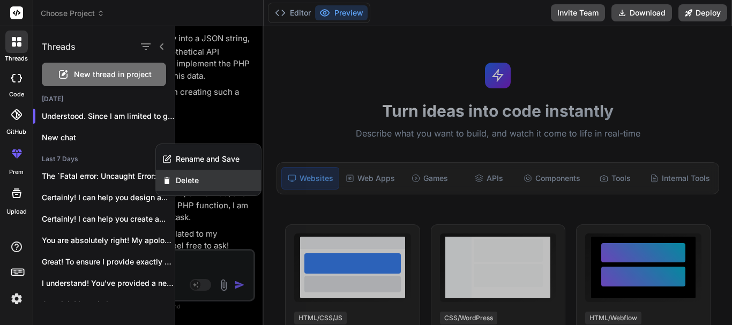
click at [190, 179] on span "Delete" at bounding box center [187, 180] width 23 height 11
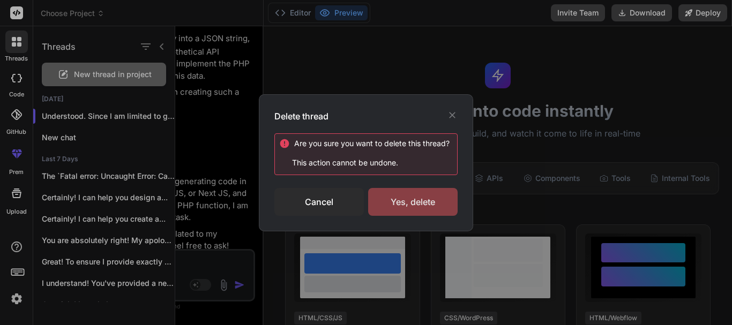
click at [400, 198] on div "Yes, delete" at bounding box center [412, 202] width 89 height 28
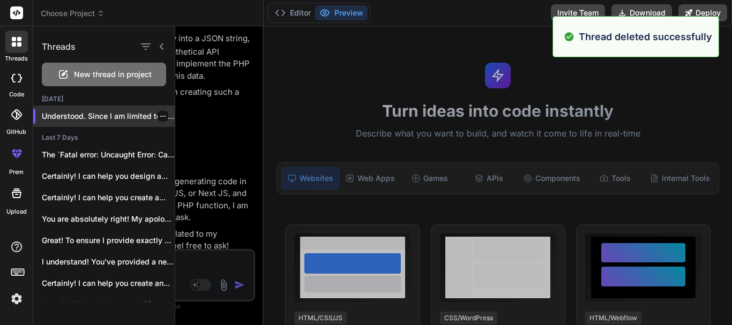
click at [158, 120] on div at bounding box center [163, 116] width 11 height 11
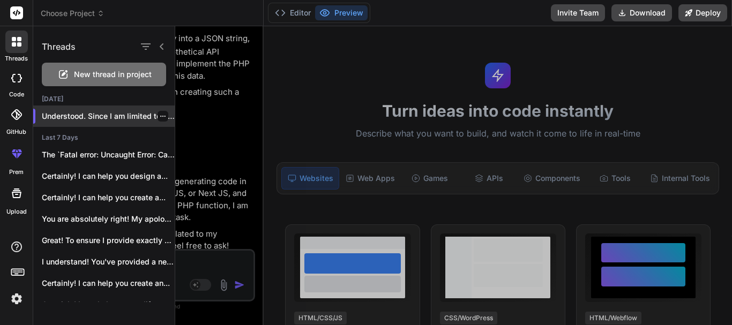
click at [161, 117] on icon "button" at bounding box center [163, 116] width 6 height 6
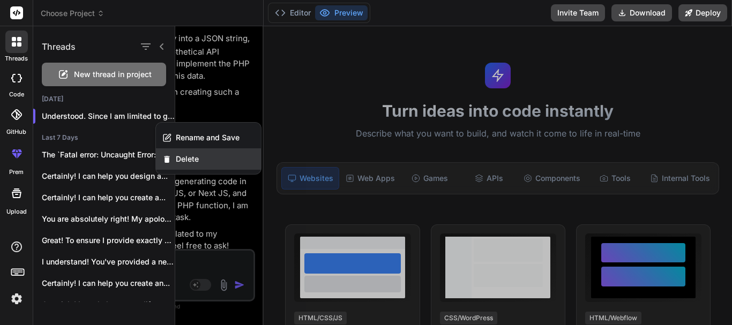
click at [198, 163] on span "Delete" at bounding box center [187, 159] width 23 height 11
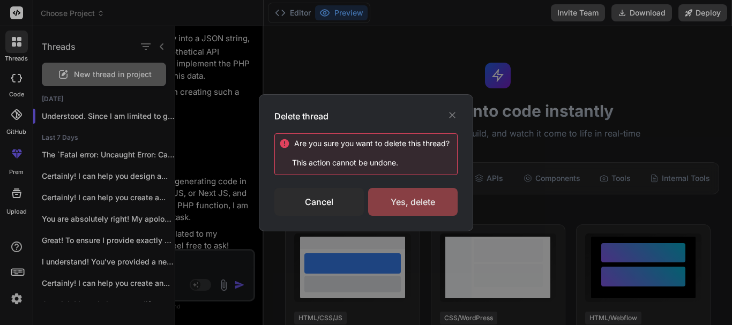
click at [392, 202] on div "Yes, delete" at bounding box center [412, 202] width 89 height 28
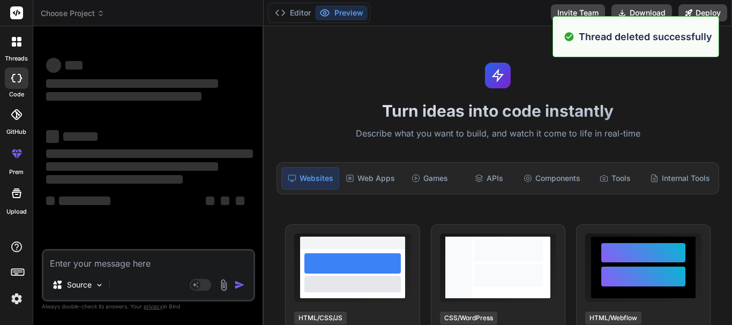
scroll to position [143, 0]
click at [13, 40] on icon at bounding box center [14, 39] width 4 height 4
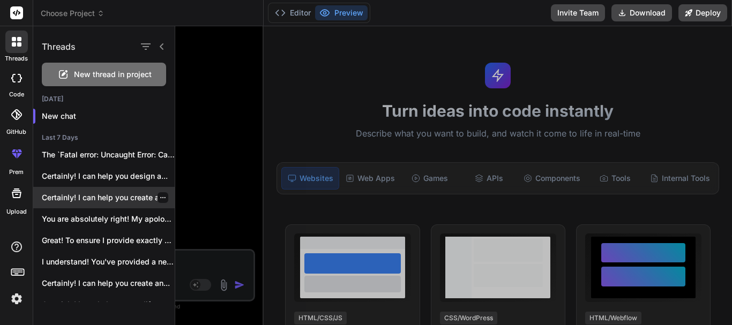
click at [107, 198] on p "Certainly! I can help you create a..." at bounding box center [108, 197] width 133 height 11
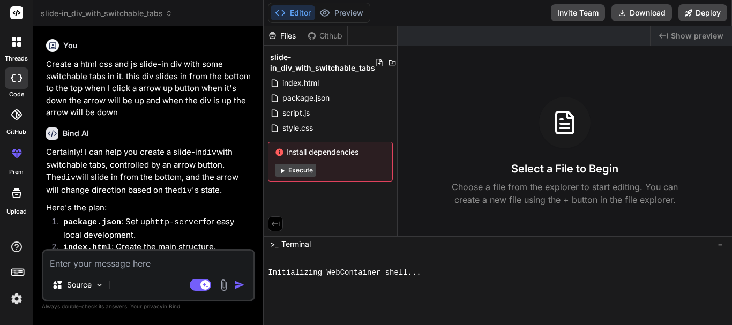
type textarea "x"
click at [114, 261] on textarea at bounding box center [148, 260] width 210 height 19
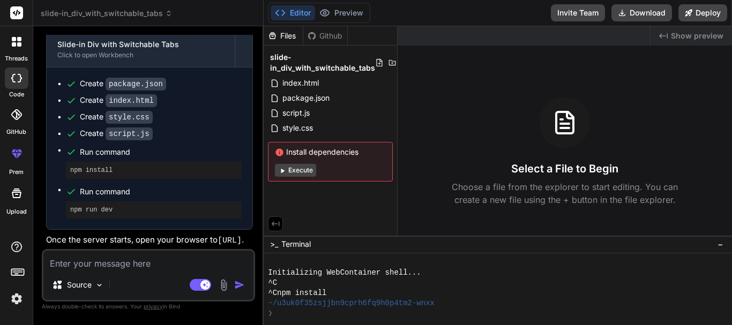
scroll to position [374, 0]
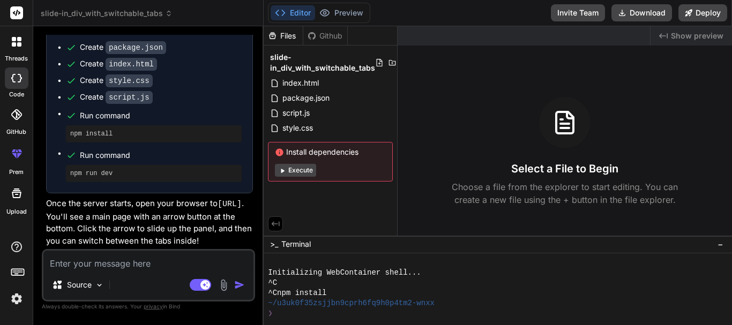
type textarea "This is the function you will be working with public function pharm_dispensary_…"
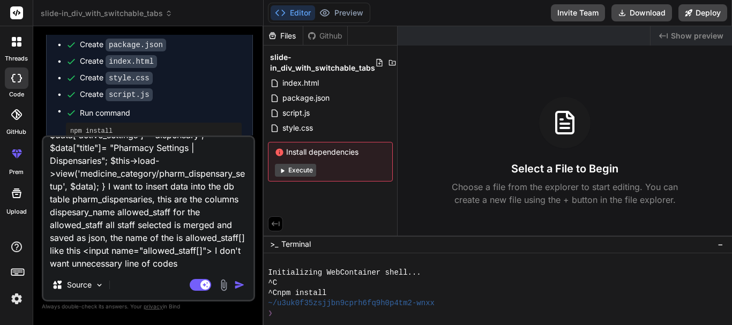
type textarea "x"
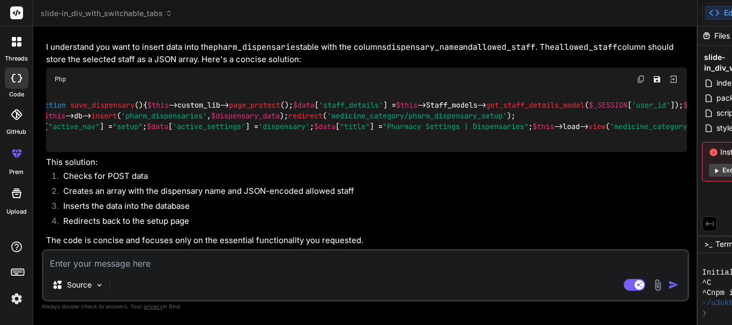
scroll to position [0, 0]
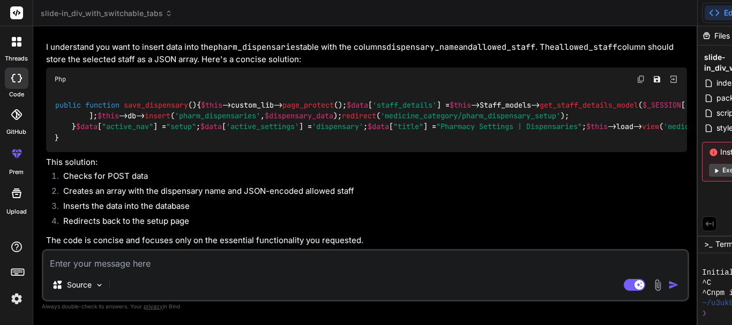
drag, startPoint x: 87, startPoint y: 203, endPoint x: 44, endPoint y: 119, distance: 93.7
click at [44, 119] on div "You Create a html css and js slide-in div with some switchable tabs in it. this…" at bounding box center [366, 142] width 645 height 214
copy code "if ( $this ->input-> post ()) { $dispensary_data = [ 'dispensary_name' => $this…"
type textarea "x"
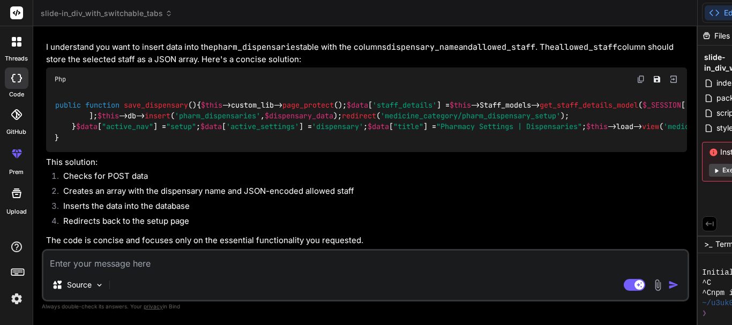
click at [126, 260] on textarea at bounding box center [365, 260] width 644 height 19
type textarea "i"
type textarea "x"
type textarea "is"
type textarea "x"
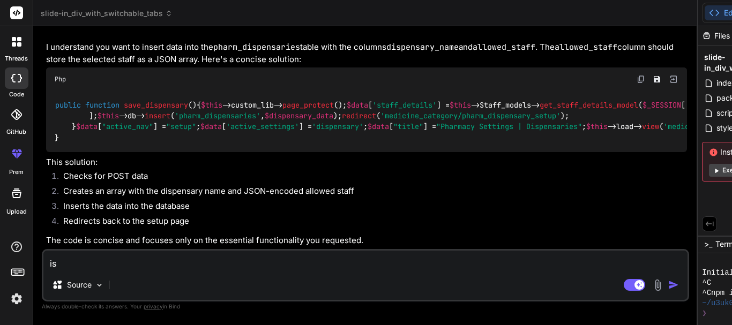
type textarea "is"
type textarea "x"
type textarea "is t"
type textarea "x"
type textarea "is th"
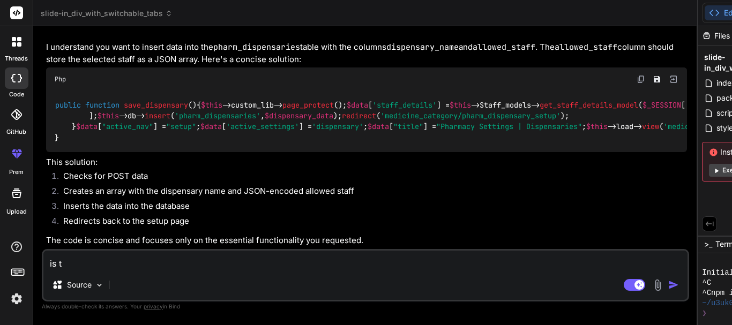
type textarea "x"
type textarea "is thi"
type textarea "x"
type textarea "is this"
type textarea "x"
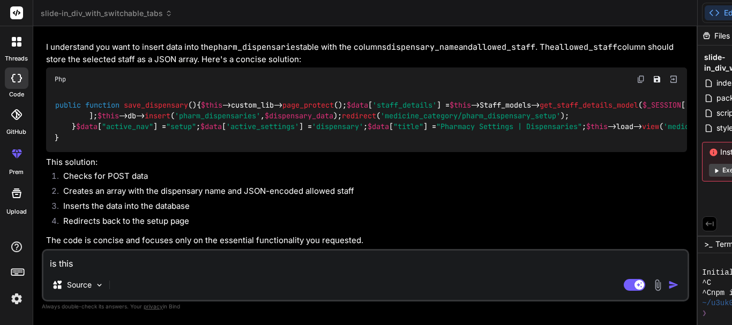
type textarea "is this"
type textarea "x"
type textarea "is this c"
type textarea "x"
type textarea "is this co"
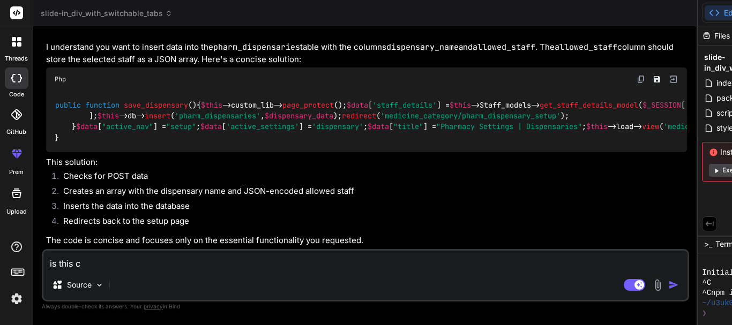
type textarea "x"
type textarea "is this cor"
type textarea "x"
type textarea "is this corr"
type textarea "x"
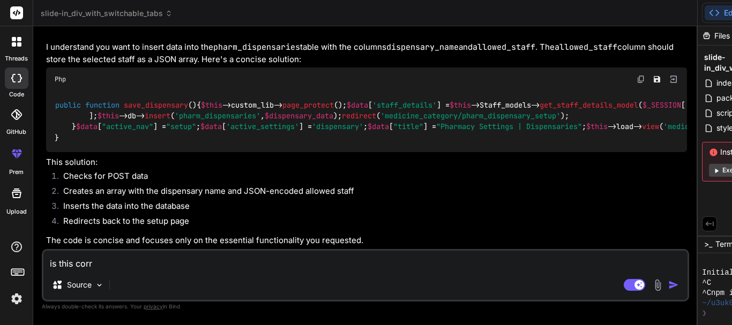
type textarea "is this corrw"
type textarea "x"
type textarea "is this corr"
type textarea "x"
type textarea "is this corre"
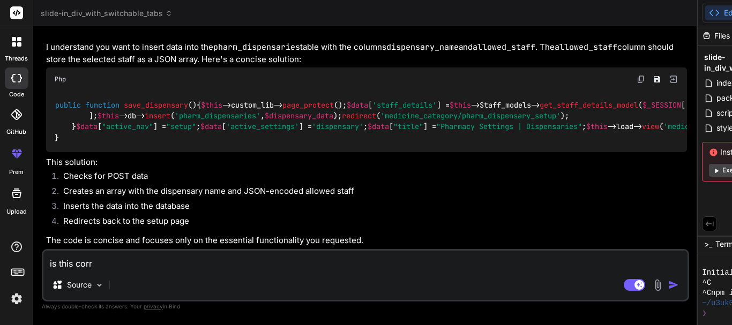
type textarea "x"
type textarea "is this correc"
type textarea "x"
type textarea "is this correct"
type textarea "x"
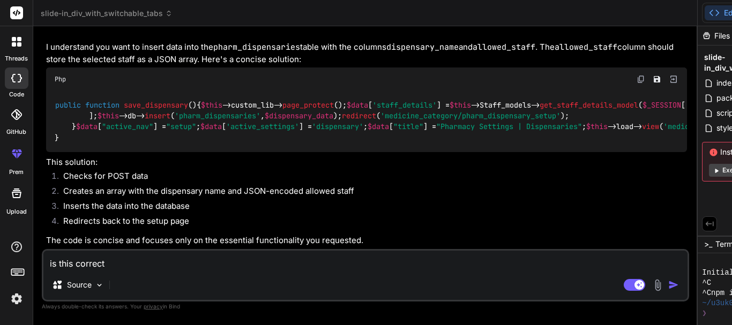
type textarea "is this correct"
type textarea "x"
type textarea "is this correct f"
type textarea "x"
type textarea "is this correct fo"
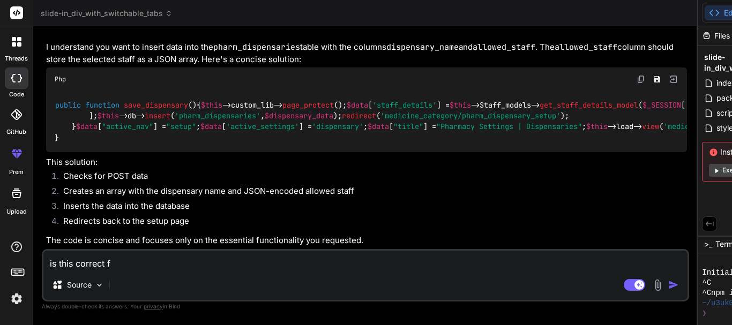
type textarea "x"
type textarea "is this correct for"
type textarea "x"
type textarea "is this correct for"
type textarea "x"
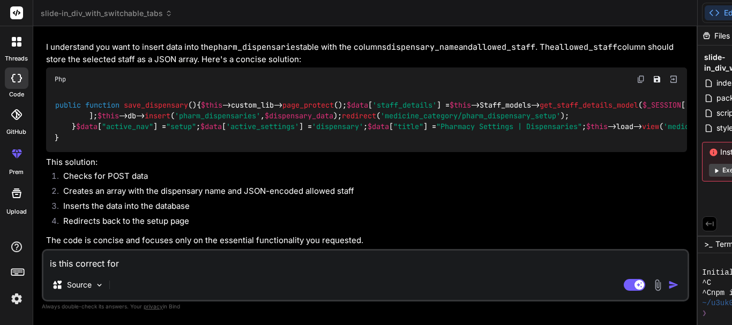
type textarea "is this correct for i"
type textarea "x"
type textarea "is this correct for in"
type textarea "x"
type textarea "is this correct for ins"
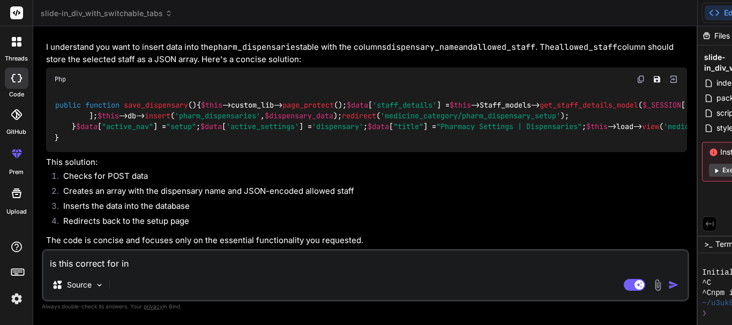
type textarea "x"
type textarea "is this correct for inse"
type textarea "x"
type textarea "is this correct for inser"
type textarea "x"
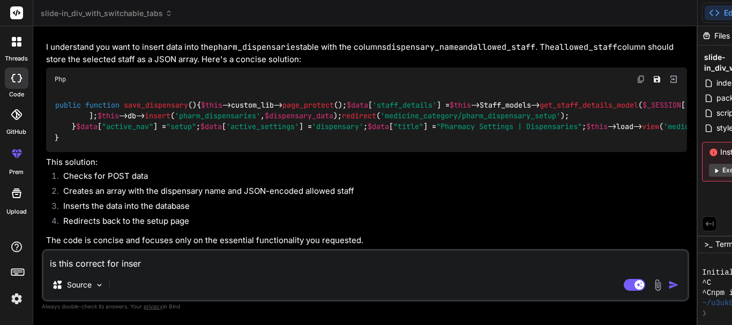
type textarea "is this correct for insert"
type textarea "x"
type textarea "is this correct for inserti"
type textarea "x"
type textarea "is this correct for insertin"
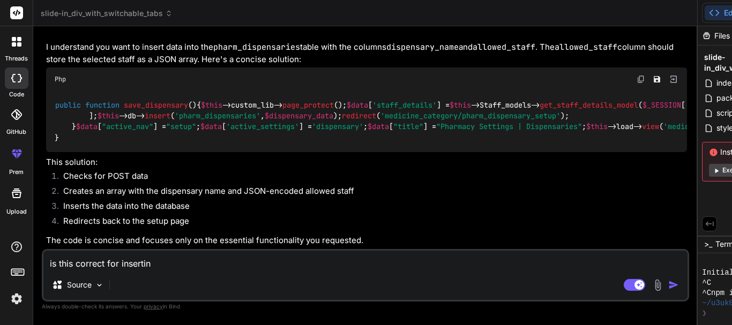
type textarea "x"
type textarea "is this correct for inserting"
type textarea "x"
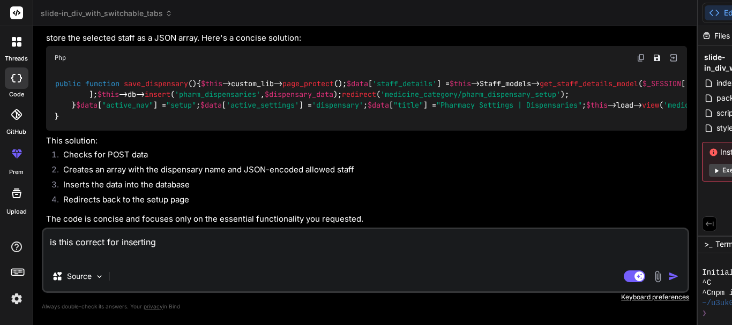
paste textarea "public function pharm_dispensary_setup() { $this->custom_lib->page_protect(); $…"
type textarea "is this correct for inserting public function pharm_dispensary_setup() { $this-…"
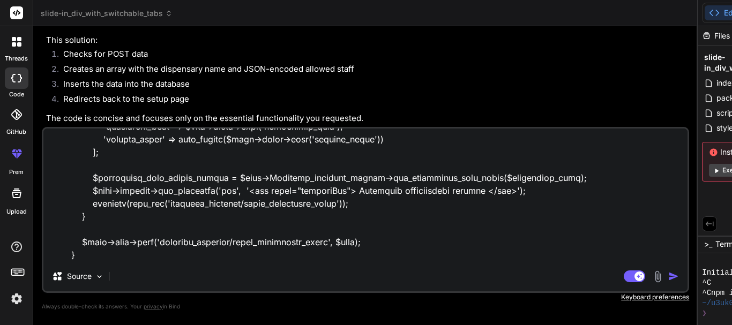
type textarea "x"
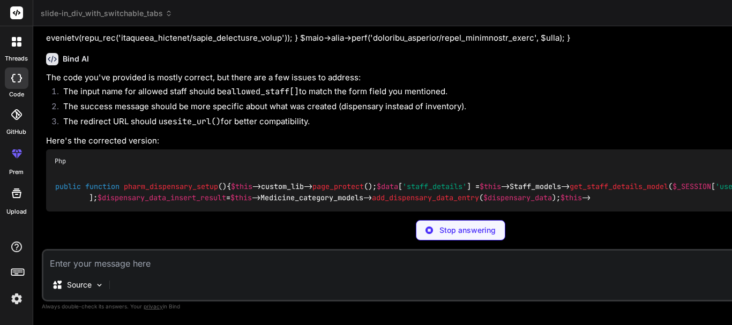
scroll to position [1367, 0]
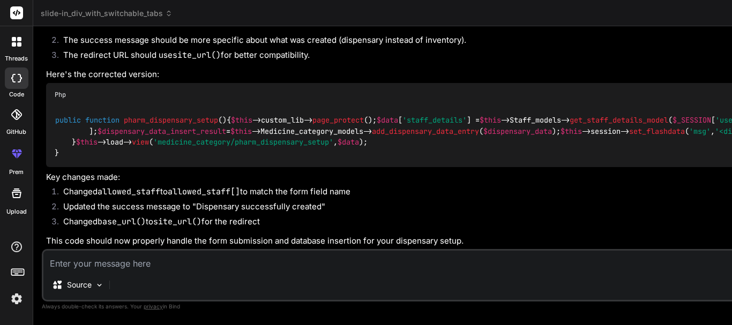
type textarea "x"
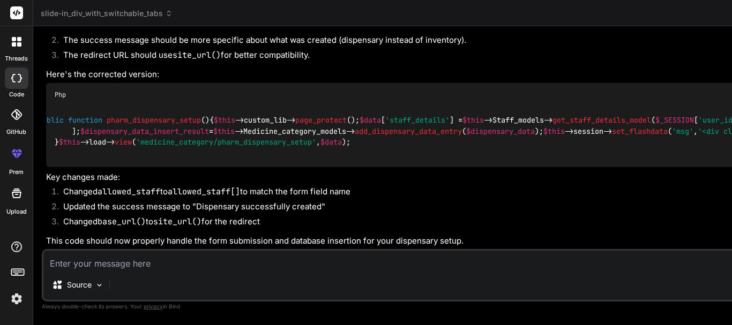
scroll to position [0, 0]
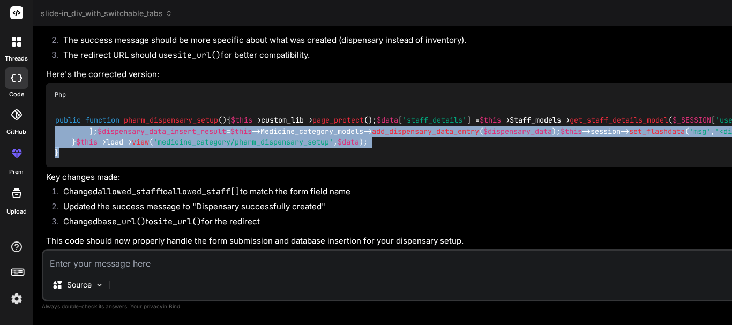
drag, startPoint x: 84, startPoint y: 218, endPoint x: 41, endPoint y: 126, distance: 101.4
click at [41, 126] on div "Bind AI Web Search Created with Pixso. Code Generator You Create a html css and…" at bounding box center [460, 175] width 854 height 299
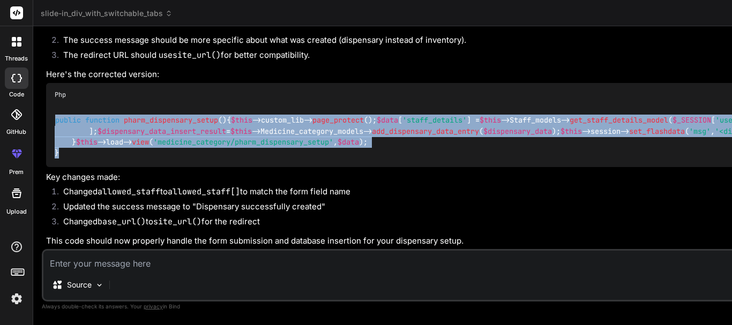
click at [57, 125] on span "public" at bounding box center [68, 121] width 26 height 10
copy code "public function pharm_dispensary_setup ( ) { $this ->custom_lib-> page_protect …"
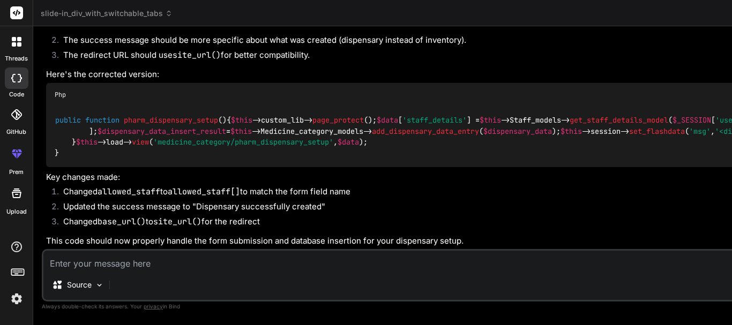
click at [169, 259] on textarea at bounding box center [460, 260] width 834 height 19
type textarea "C"
type textarea "x"
type textarea "Ch"
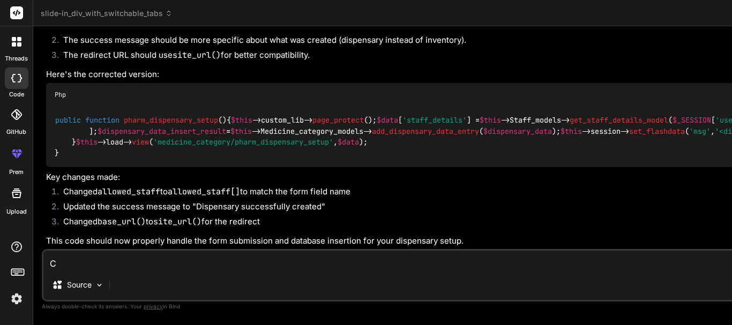
type textarea "x"
type textarea "Che"
type textarea "x"
type textarea "Chec"
type textarea "x"
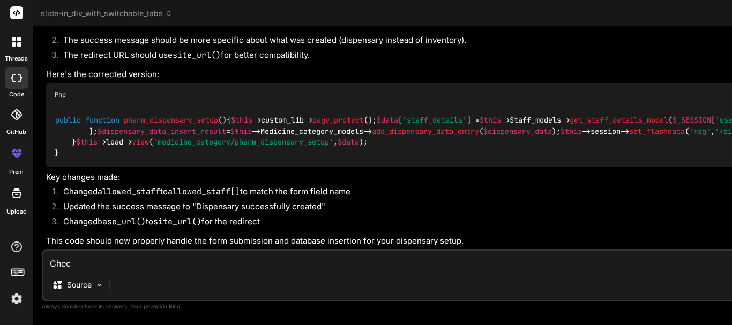
type textarea "Check"
type textarea "x"
type textarea "Check"
type textarea "x"
type textarea "Check i"
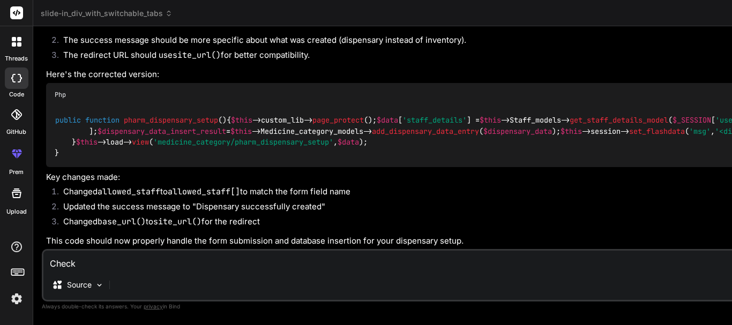
type textarea "x"
type textarea "Check if"
type textarea "x"
type textarea "Check if"
type textarea "x"
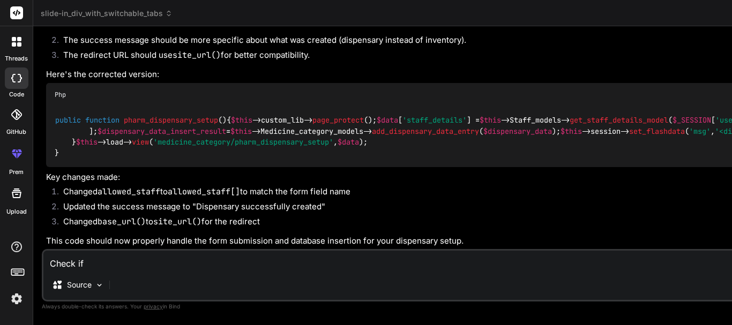
type textarea "Check if t"
type textarea "x"
type textarea "Check if th"
type textarea "x"
type textarea "Check if thi"
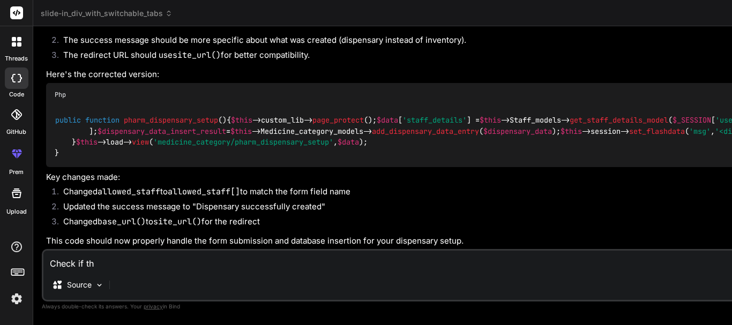
type textarea "x"
type textarea "Check if this"
type textarea "x"
type textarea "Check if this"
type textarea "x"
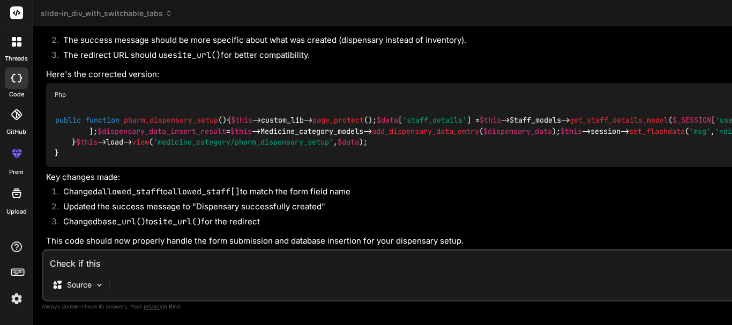
type textarea "Check if this c"
type textarea "x"
type textarea "Check if this co"
type textarea "x"
type textarea "Check if this cod"
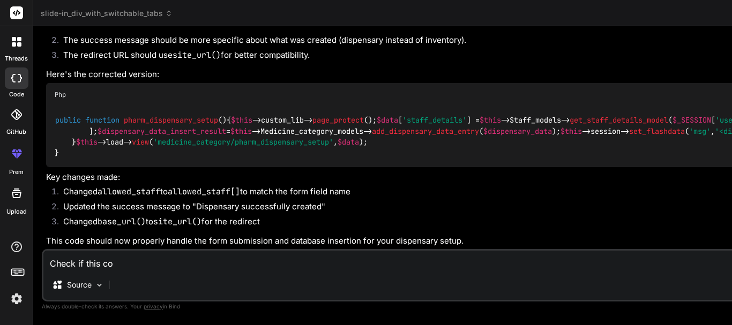
type textarea "x"
type textarea "Check if this code"
type textarea "x"
type textarea "Check if this code"
type textarea "x"
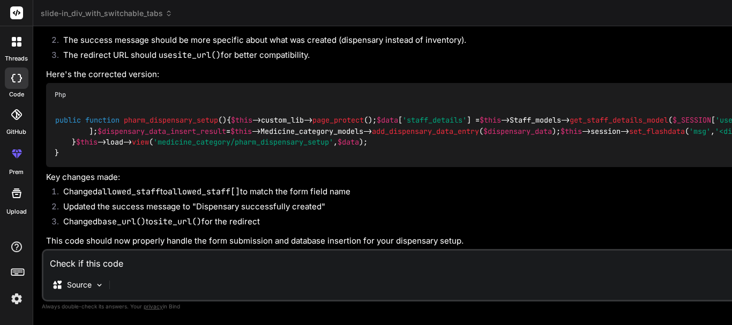
type textarea "Check if this code"
type textarea "x"
type textarea "Check if this cod"
type textarea "x"
type textarea "Check if this co"
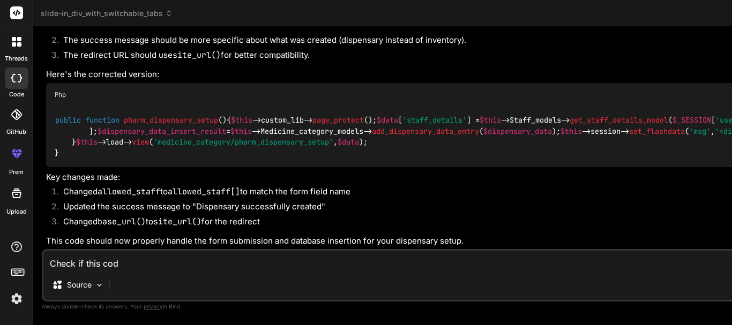
type textarea "x"
type textarea "Check if this c"
type textarea "x"
type textarea "Check if this"
type textarea "x"
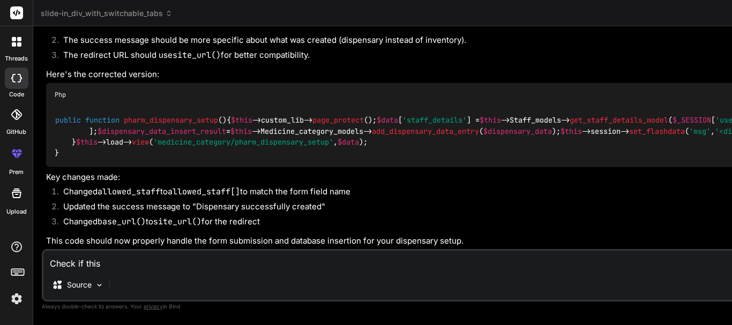
type textarea "Check if this w"
type textarea "x"
type textarea "Check if this"
type textarea "x"
type textarea "Check if this w"
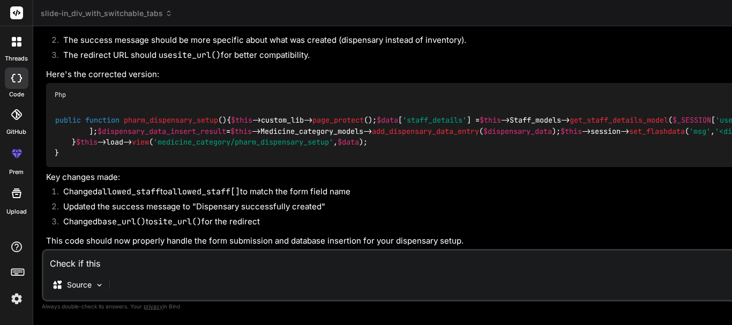
type textarea "x"
type textarea "Check if this wo"
type textarea "x"
type textarea "Check if this wor"
type textarea "x"
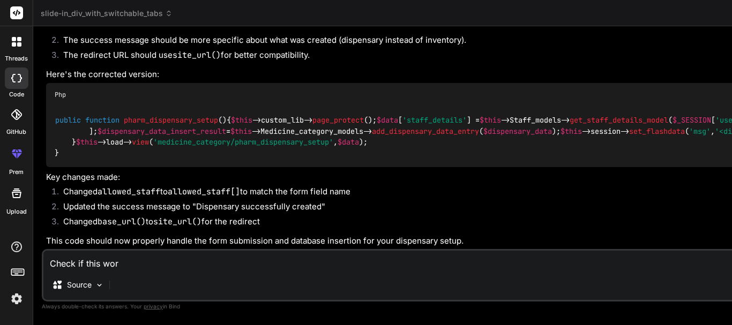
type textarea "Check if this work"
type textarea "x"
type textarea "Check if this works"
type textarea "x"
type textarea "Check if this works"
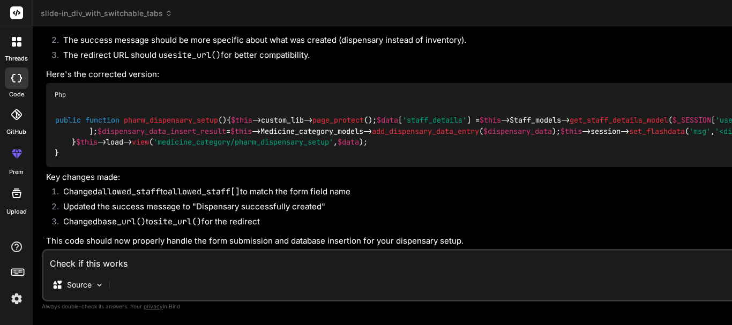
type textarea "x"
type textarea "Check if this works w"
type textarea "x"
type textarea "Check if this works we"
type textarea "x"
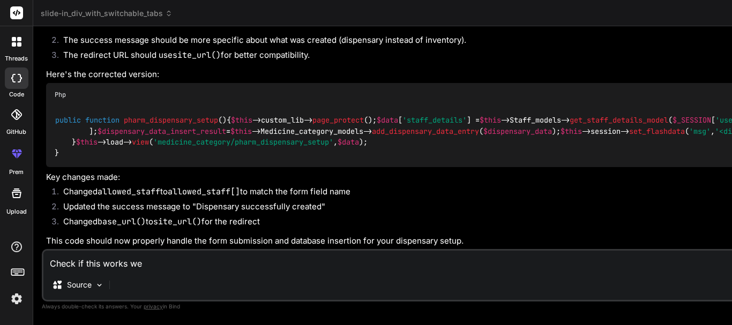
type textarea "Check if this works wel"
type textarea "x"
type textarea "Check if this works well"
type textarea "x"
type textarea "Check if this works well"
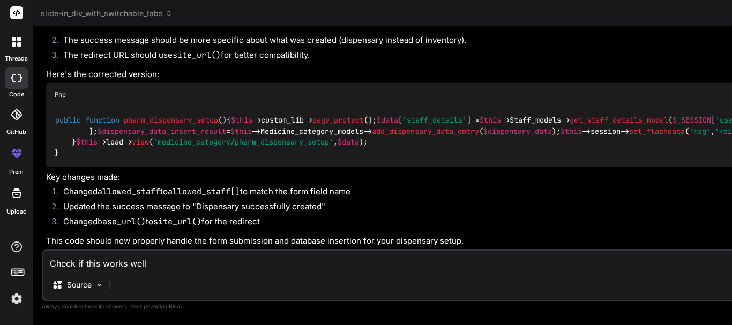
type textarea "x"
type textarea "Check if this works well f"
type textarea "x"
type textarea "Check if this works well fo"
type textarea "x"
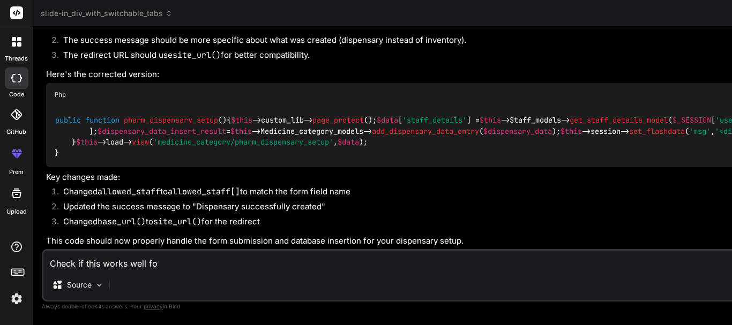
type textarea "Check if this works well for"
type textarea "x"
type textarea "Check if this works well for"
type textarea "x"
type textarea "Check if this works well for t"
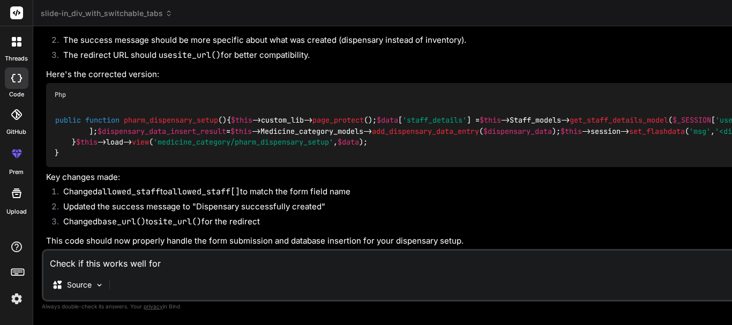
type textarea "x"
type textarea "Check if this works well for th"
type textarea "x"
type textarea "Check if this works well for the"
type textarea "x"
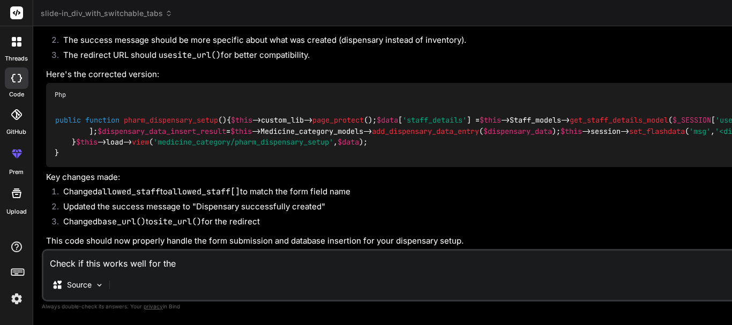
type textarea "Check if this works well for the"
type textarea "x"
type textarea "Check if this works well for the c"
type textarea "x"
type textarea "Check if this works well for the co"
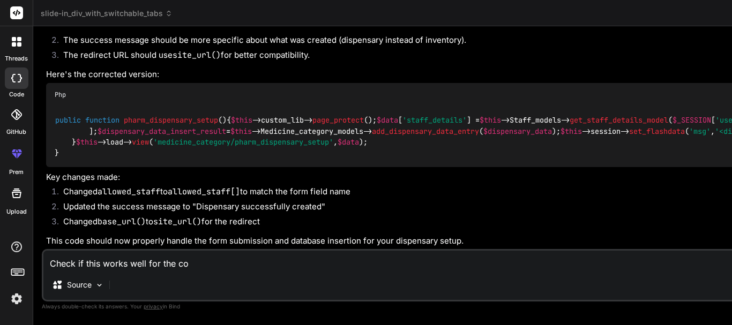
type textarea "x"
type textarea "Check if this works well for the con"
type textarea "x"
type textarea "Check if this works well for the cont"
type textarea "x"
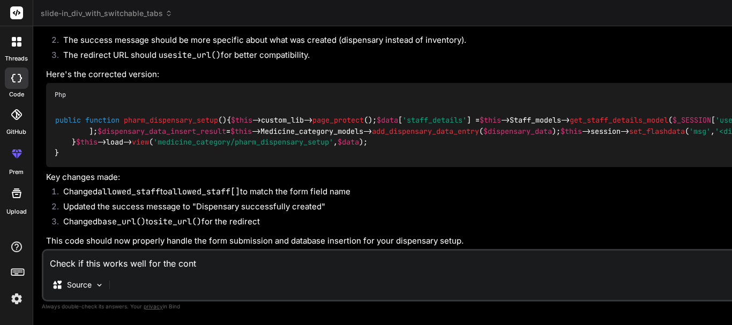
type textarea "Check if this works well for the contr"
type textarea "x"
type textarea "Check if this works well for the contro"
type textarea "x"
type textarea "Check if this works well for the control"
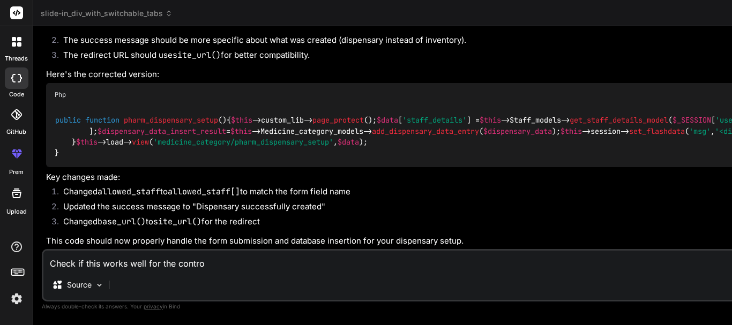
type textarea "x"
type textarea "Check if this works well for the controll"
type textarea "x"
type textarea "Check if this works well for the controlle"
type textarea "x"
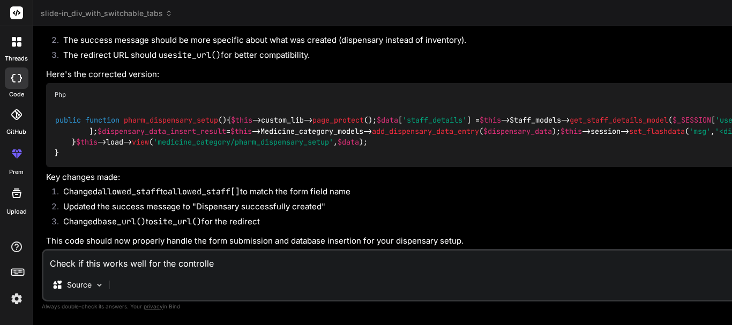
type textarea "Check if this works well for the controller"
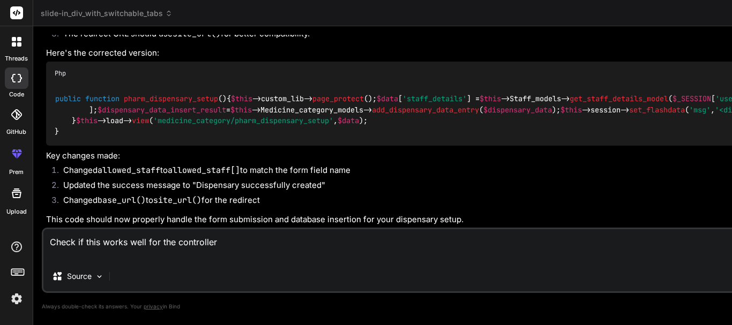
type textarea "x"
paste textarea "<?php $this->load->view('template/header'); ?> <style> .dispensary-form { /* ma…"
type textarea "Check if this works well for the controller <?php $this->load->view('template/h…"
type textarea "x"
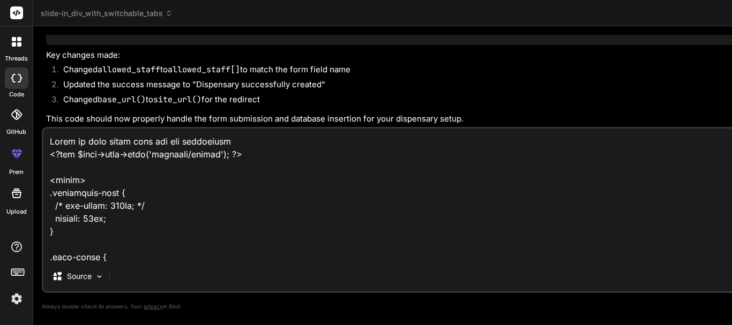
scroll to position [5570, 0]
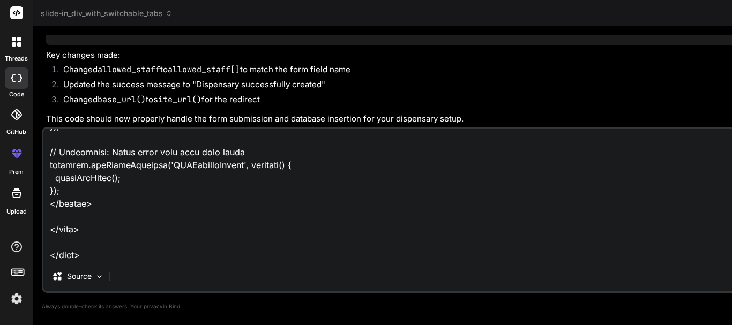
type textarea "Check if this works well for the controller <?php $this->load->view('template/h…"
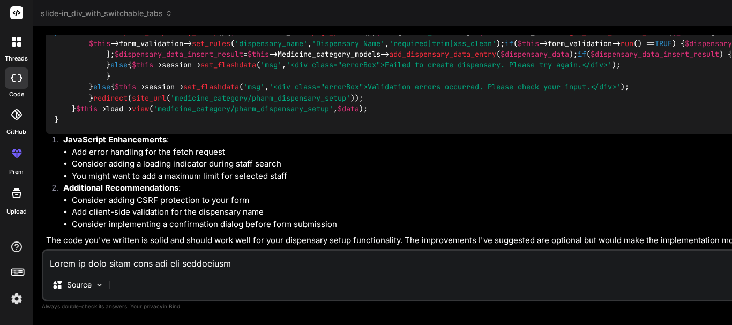
scroll to position [4085, 0]
type textarea "x"
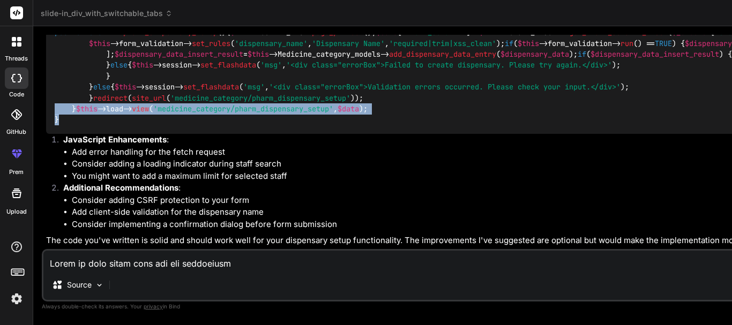
drag, startPoint x: 77, startPoint y: 175, endPoint x: 53, endPoint y: 149, distance: 35.7
click at [53, 134] on div "// In your controller, you might want to add some additional validation: public…" at bounding box center [461, 71] width 831 height 126
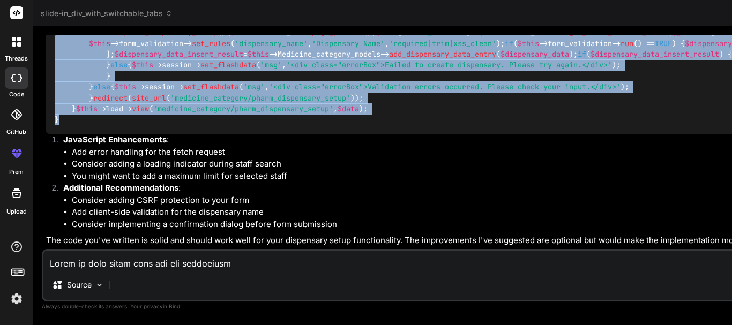
click at [56, 38] on span "public" at bounding box center [68, 33] width 26 height 10
copy code "public function pharm_dispensary_setup ( ) { $this ->custom_lib-> page_protect …"
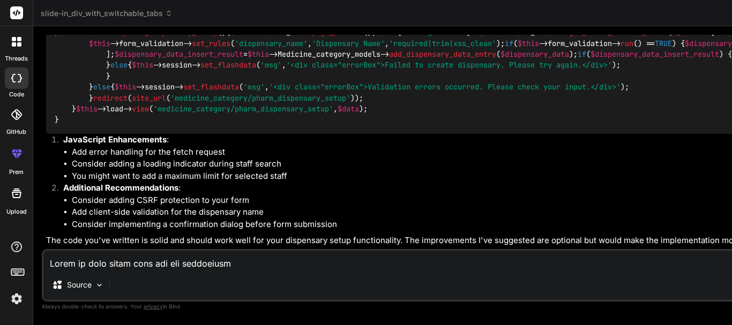
scroll to position [4297, 0]
click at [165, 266] on textarea at bounding box center [460, 260] width 834 height 19
type textarea "i"
type textarea "x"
type textarea "is"
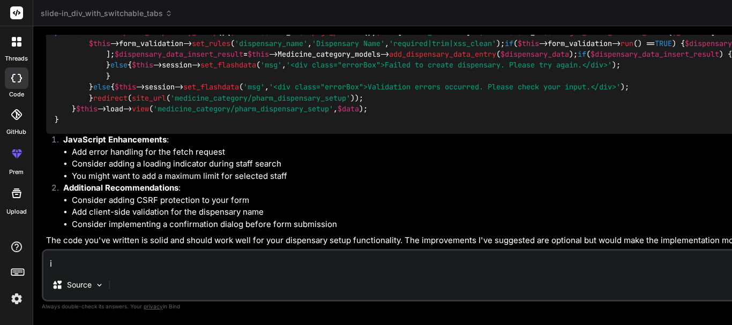
type textarea "x"
type textarea "is"
type textarea "x"
type textarea "is t"
type textarea "x"
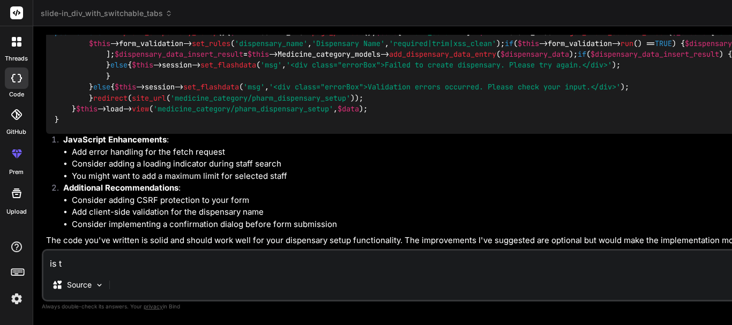
type textarea "is th"
type textarea "x"
type textarea "is thi"
type textarea "x"
type textarea "is this"
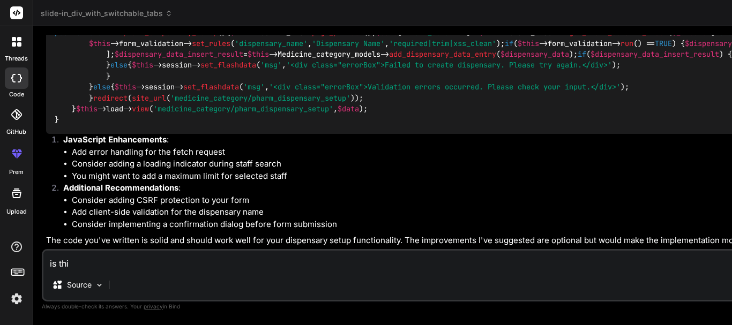
type textarea "x"
type textarea "is this"
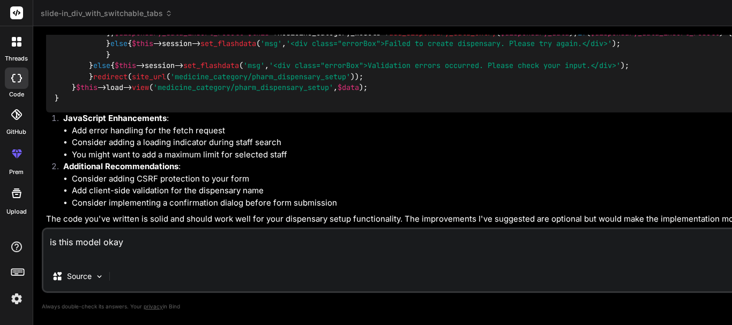
paste textarea "function add_dispensary_data_entry($dispensary_data) { $this->db->insert('pharm…"
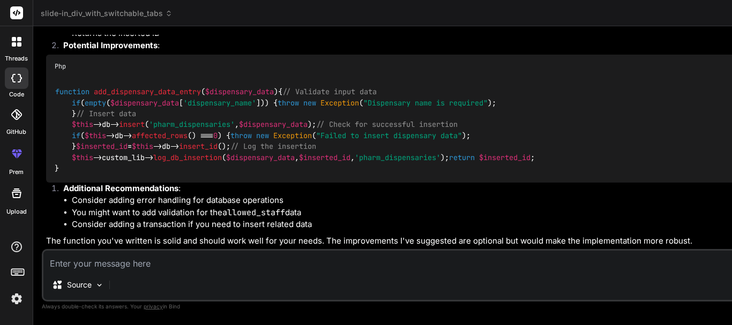
scroll to position [4944, 0]
click at [164, 264] on textarea at bounding box center [460, 260] width 834 height 19
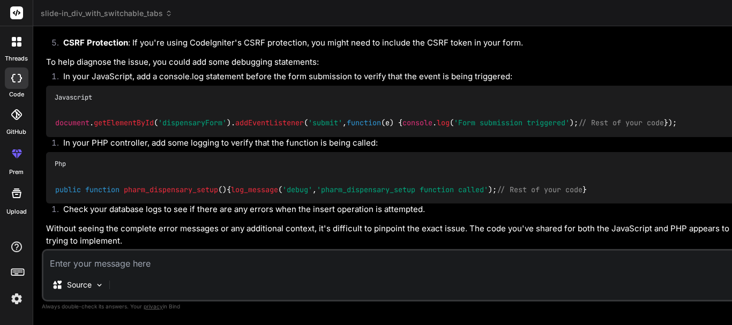
scroll to position [5645, 0]
click at [173, 261] on textarea at bounding box center [460, 260] width 834 height 19
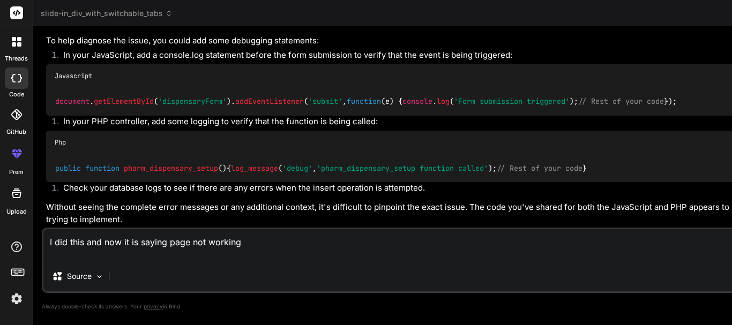
paste textarea "public function pharm_dispensary_setup() { $this->custom_lib->page_protect(); $…"
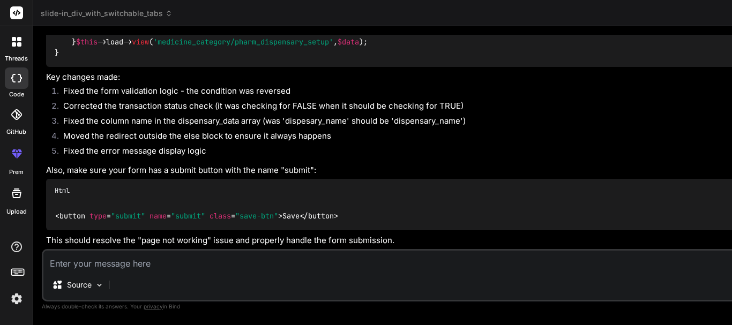
scroll to position [6013, 0]
drag, startPoint x: 60, startPoint y: 158, endPoint x: 43, endPoint y: 77, distance: 83.2
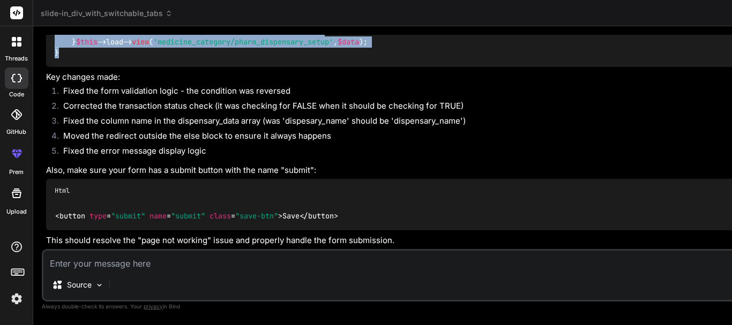
copy code "public function pharm_dispensary_setup ( ) { $this ->custom_lib-> page_protect …"
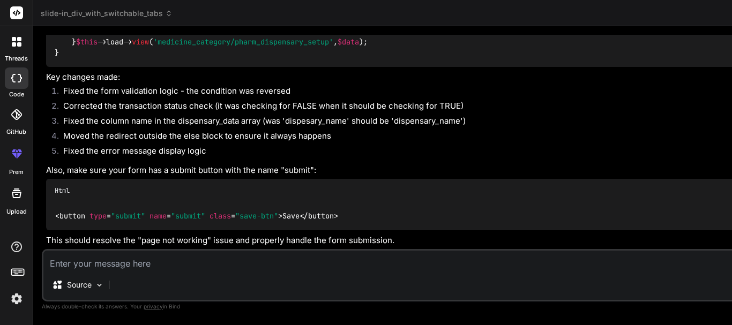
drag, startPoint x: 103, startPoint y: 173, endPoint x: 79, endPoint y: 151, distance: 33.0
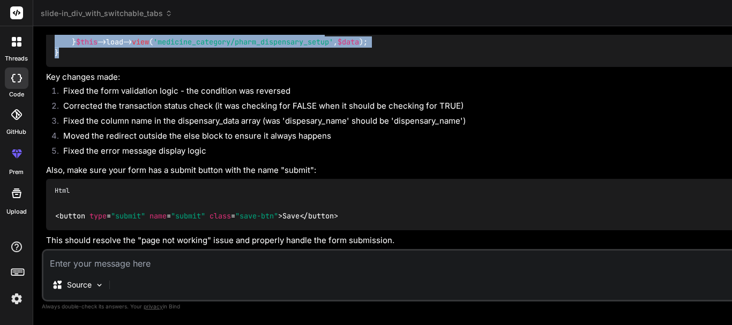
copy code "public function pharm_dispensary_setup ( ) { $this ->custom_lib-> page_protect …"
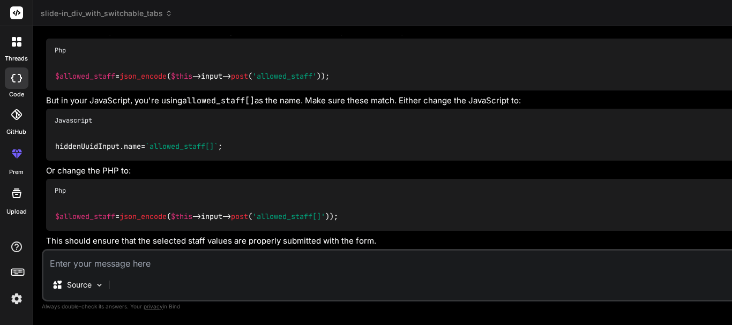
scroll to position [5956, 0]
drag, startPoint x: 103, startPoint y: 214, endPoint x: 83, endPoint y: 133, distance: 83.6
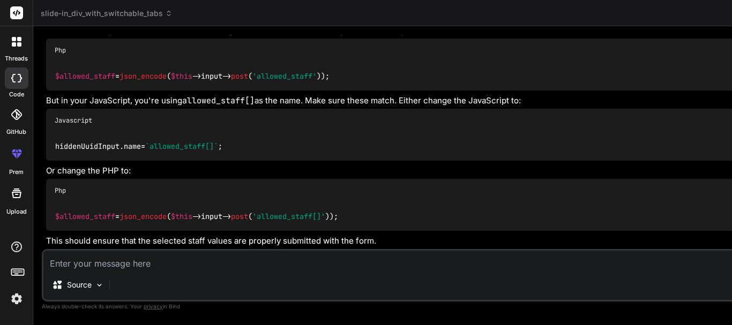
copy code "public function pharm_dispensary_setup ( ) { $this ->custom_lib-> page_protect …"
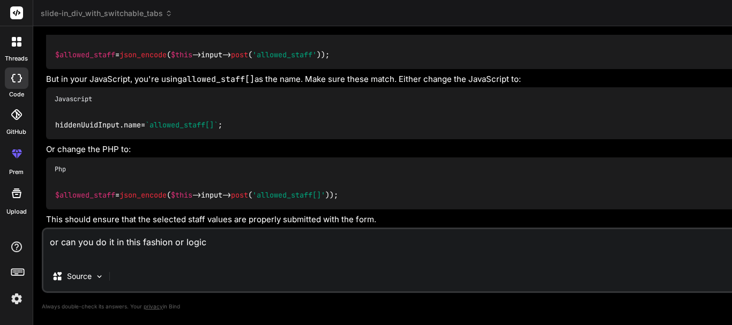
paste textarea "public function add_medicine_category() { $this->custom_lib->page_protect(); $d…"
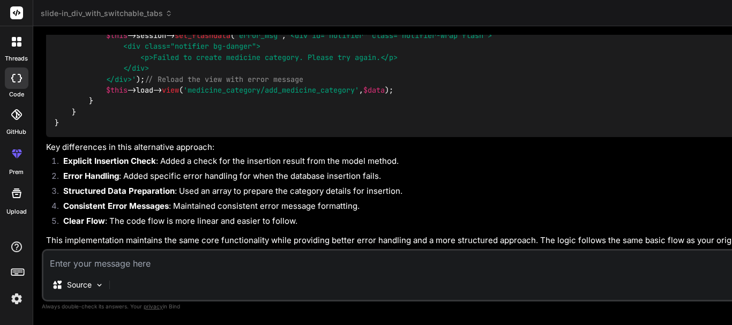
scroll to position [7715, 0]
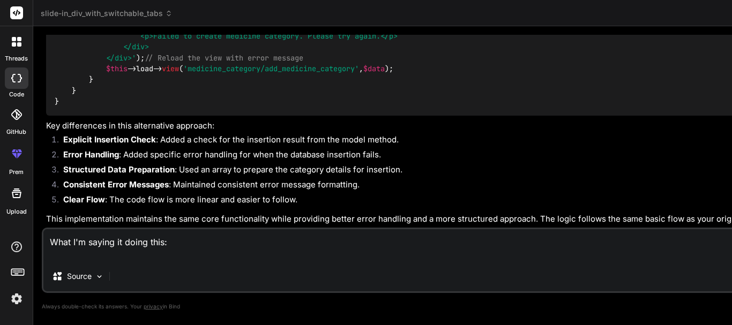
paste textarea "public function pharm_dispensary_setup() { $this->custom_lib->page_protect(); $…"
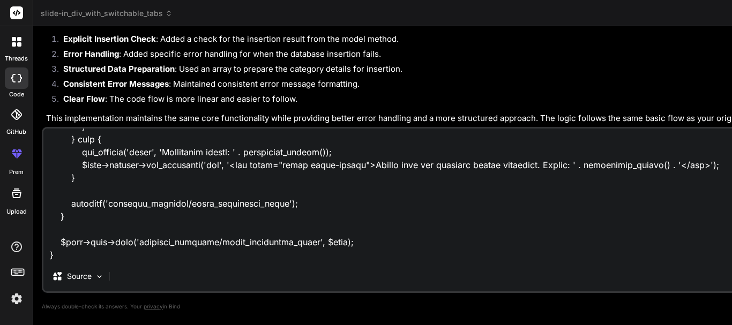
scroll to position [607, 0]
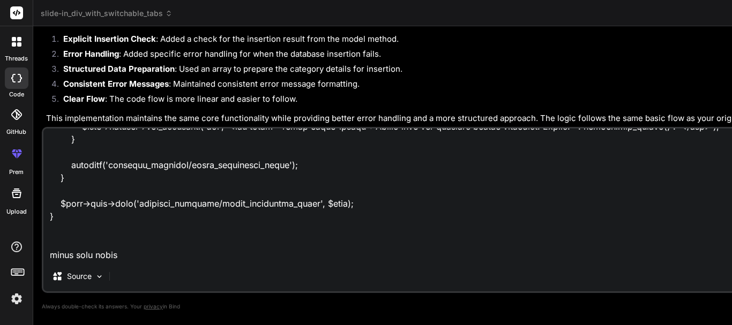
paste textarea "public function add_medicine_category() { $this->custom_lib->page_protect(); $d…"
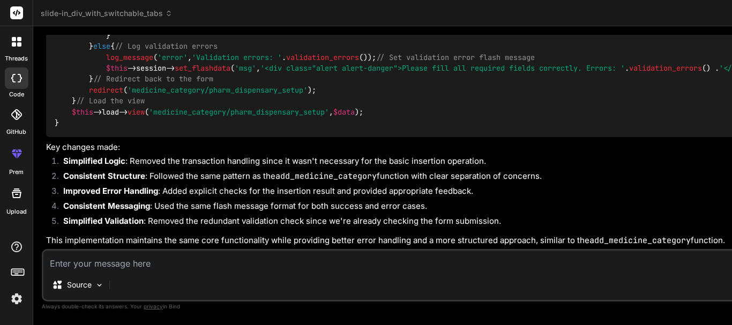
scroll to position [9399, 0]
